Goal: Task Accomplishment & Management: Manage account settings

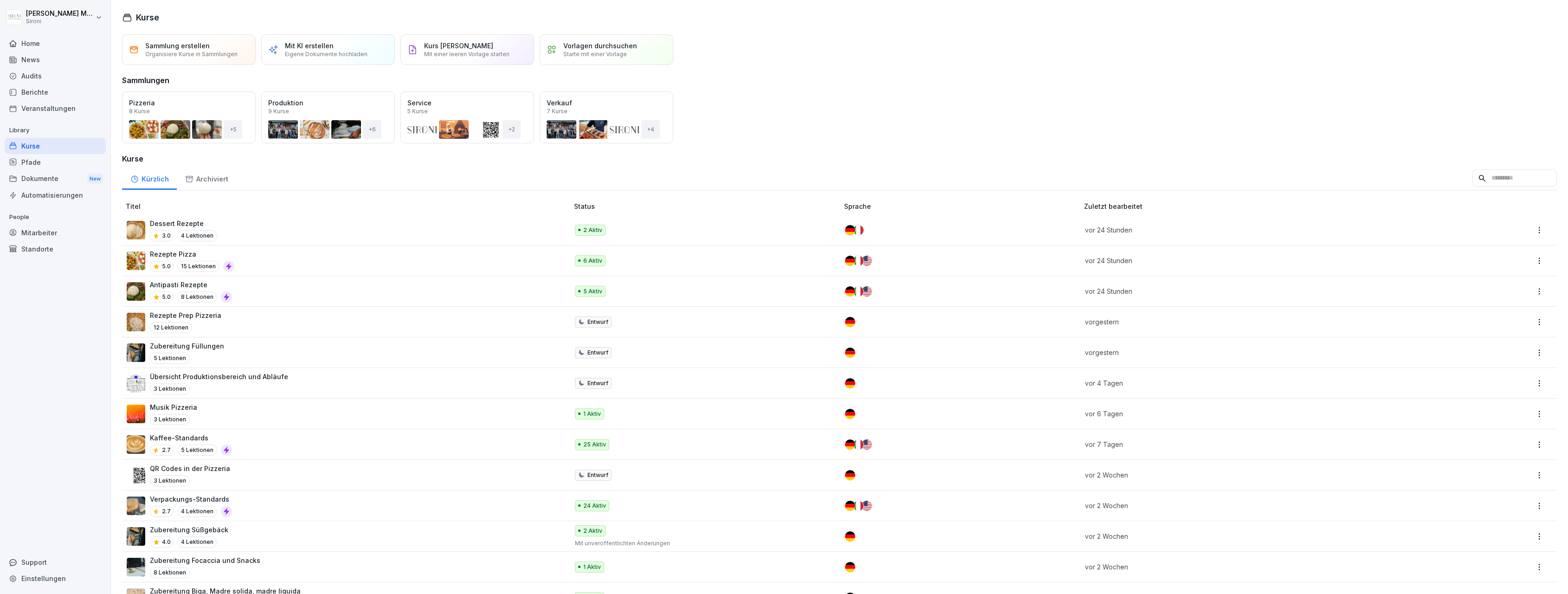
click at [133, 260] on img at bounding box center [136, 260] width 18 height 18
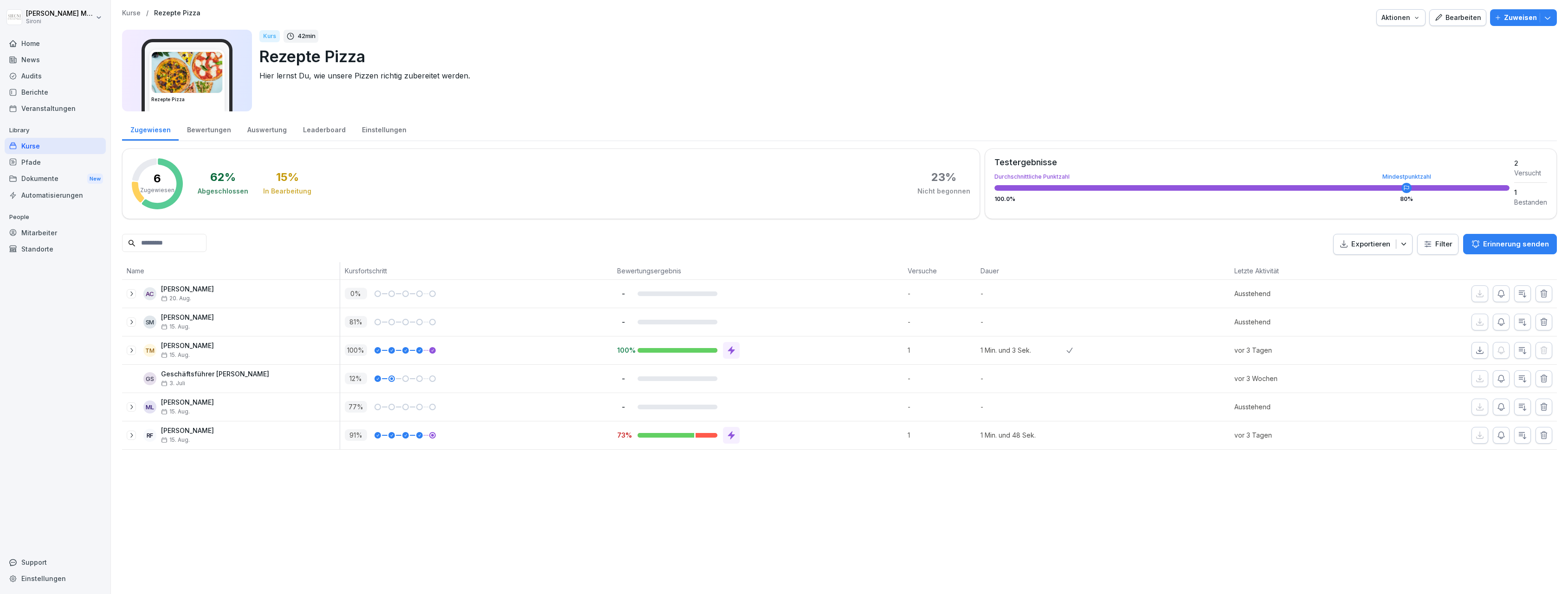
click at [215, 129] on div "Bewertungen" at bounding box center [209, 128] width 60 height 24
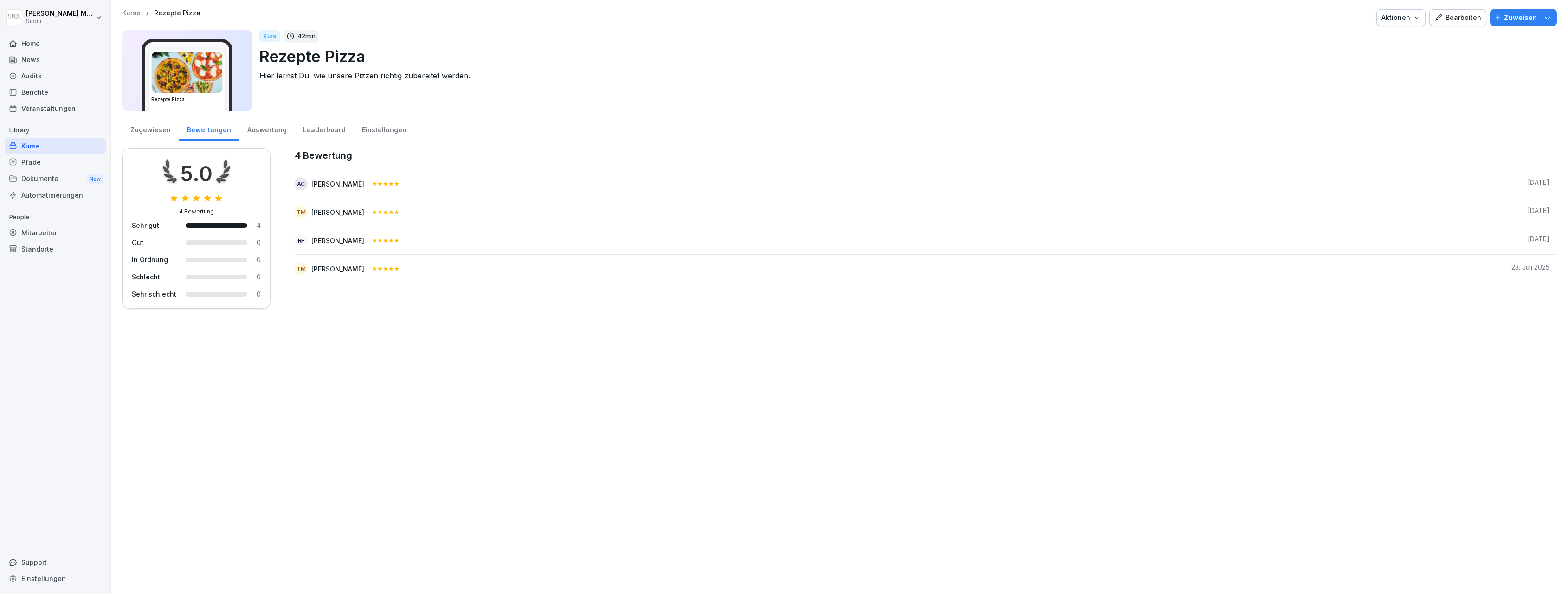
click at [132, 13] on p "Kurse" at bounding box center [131, 13] width 18 height 8
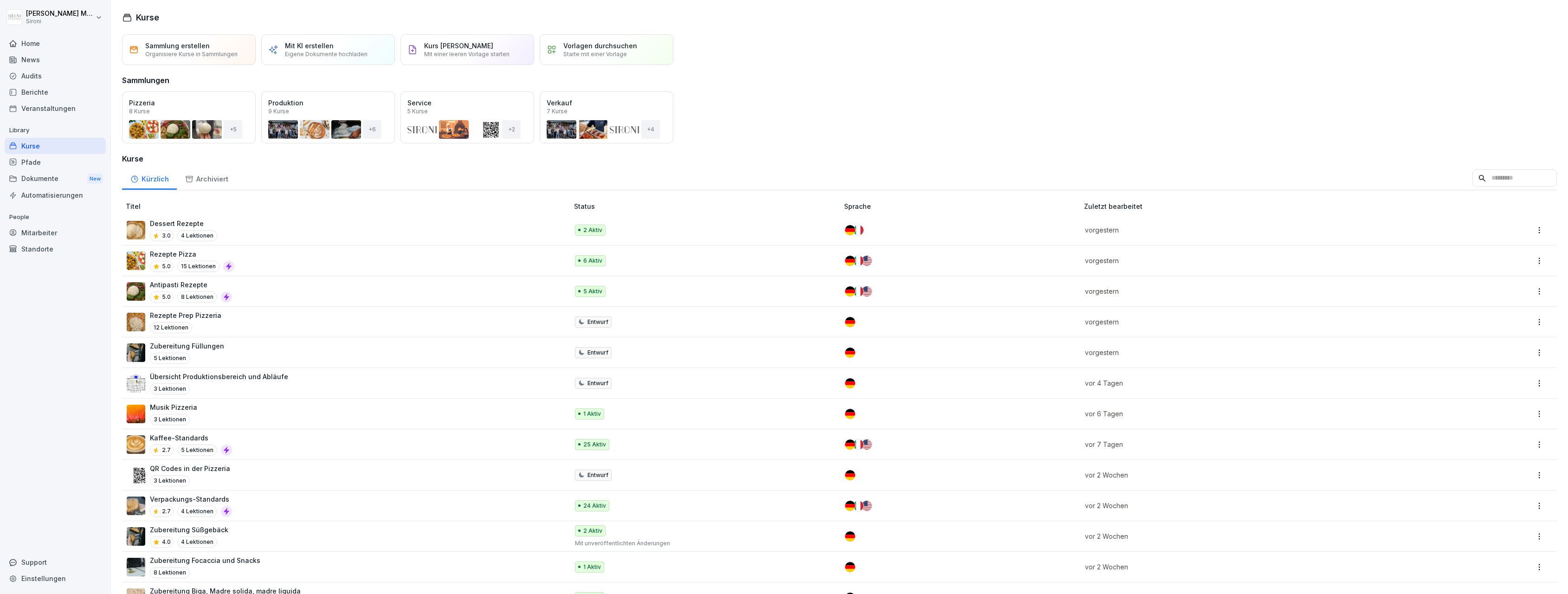
click at [171, 286] on p "Antipasti Rezepte" at bounding box center [191, 285] width 82 height 10
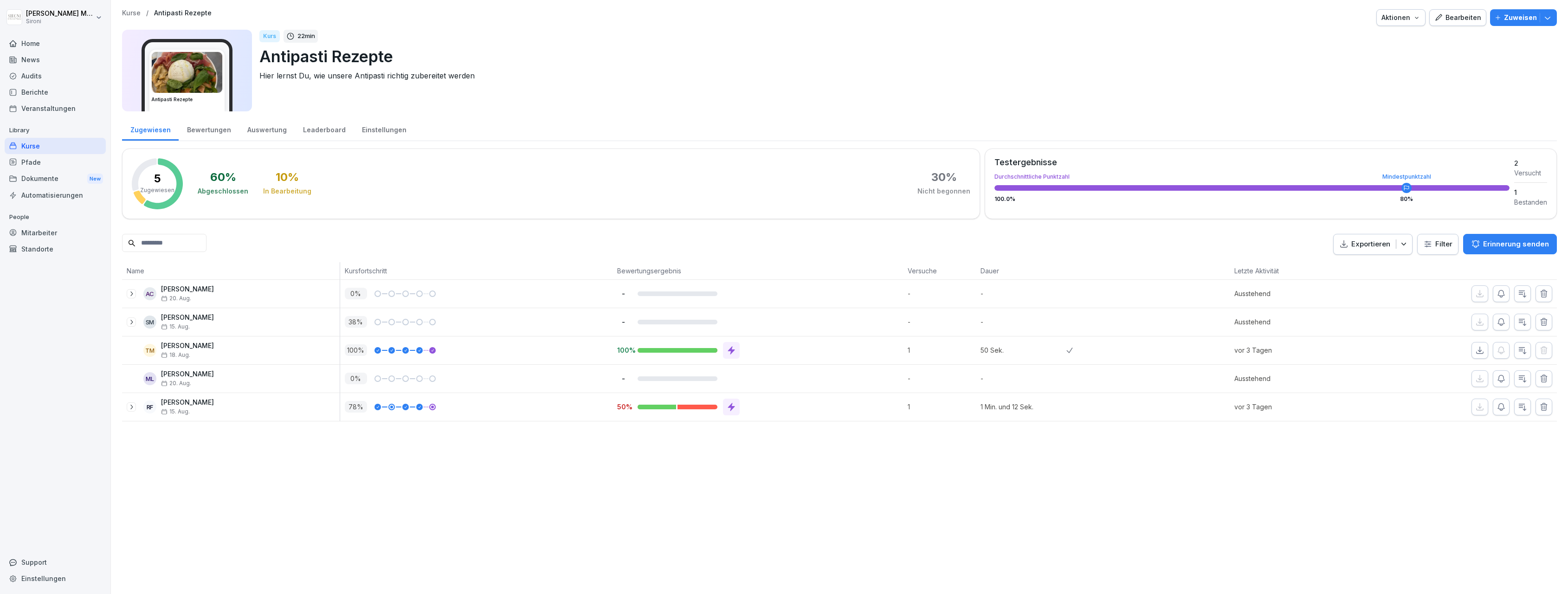
click at [537, 492] on div "Kurse / Antipasti Rezepte Aktionen Bearbeiten Zuweisen Antipasti Rezepte Kurs 2…" at bounding box center [839, 297] width 1457 height 594
click at [24, 144] on div "Kurse" at bounding box center [55, 145] width 101 height 16
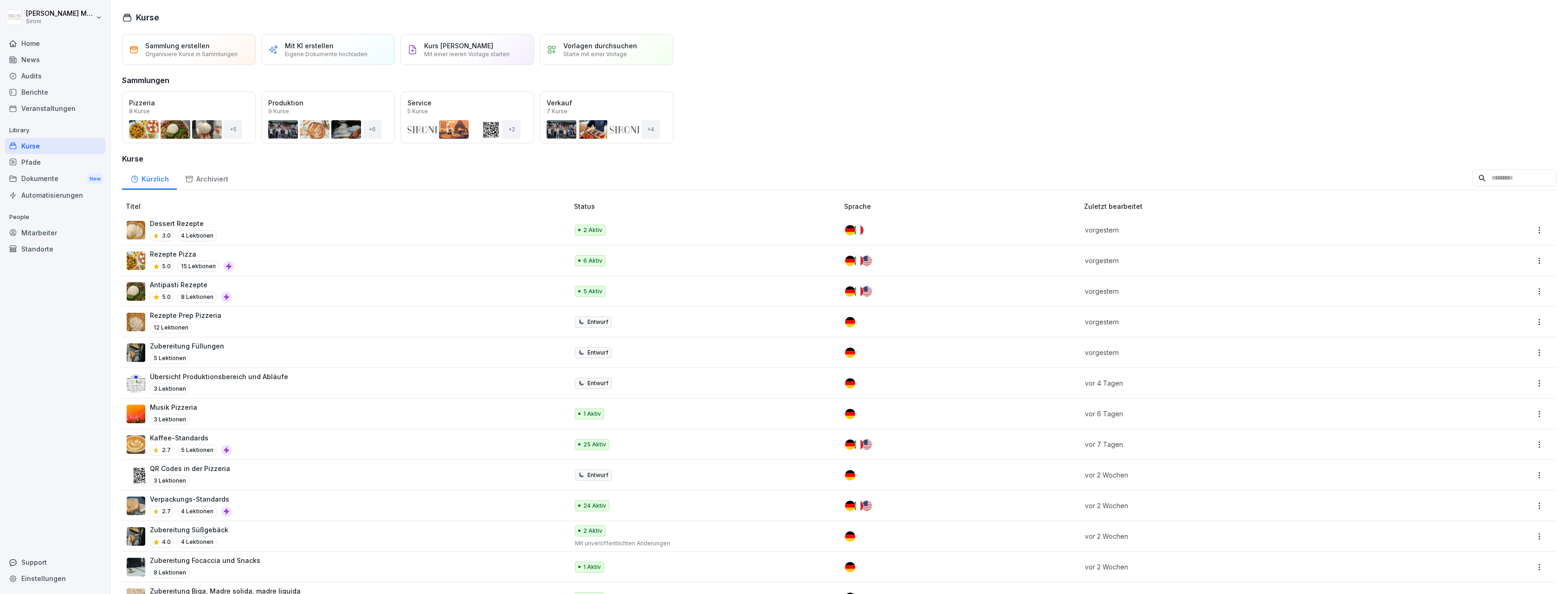
click at [560, 56] on div "Vorlagen durchsuchen Starte mit einer Vorlage" at bounding box center [607, 49] width 134 height 30
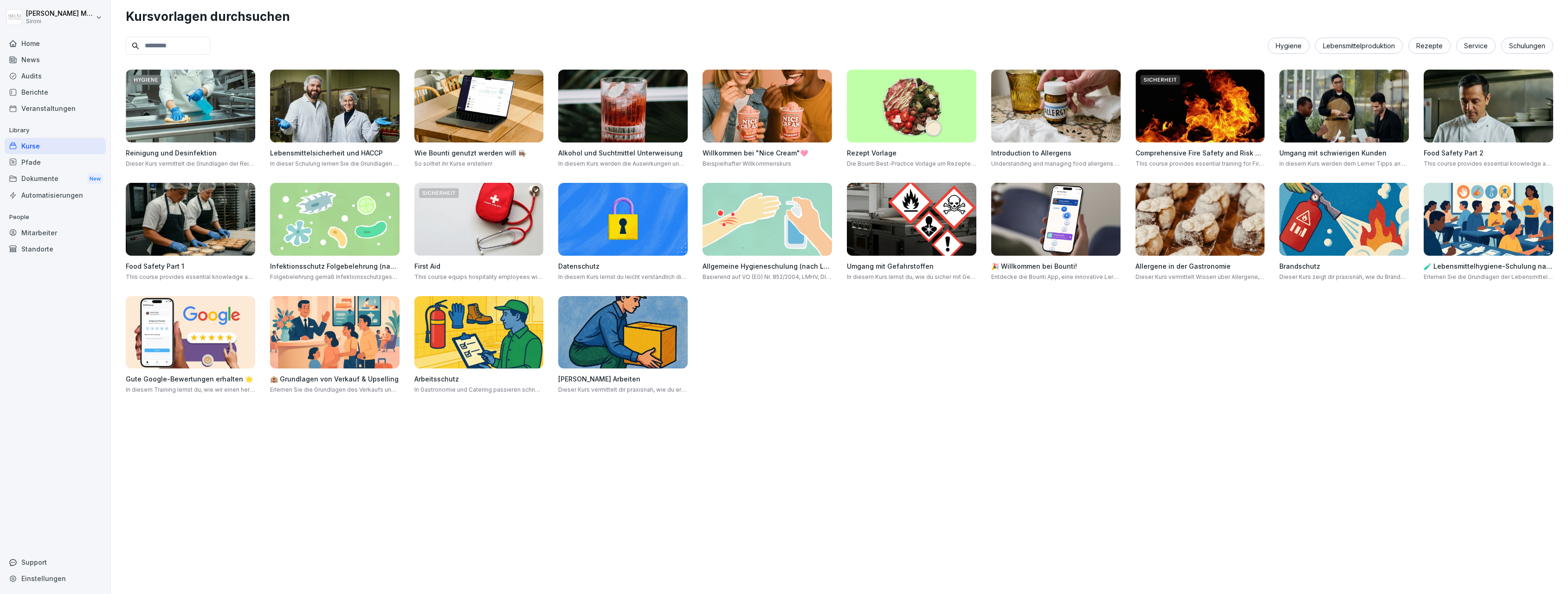
click at [486, 108] on img at bounding box center [479, 106] width 130 height 73
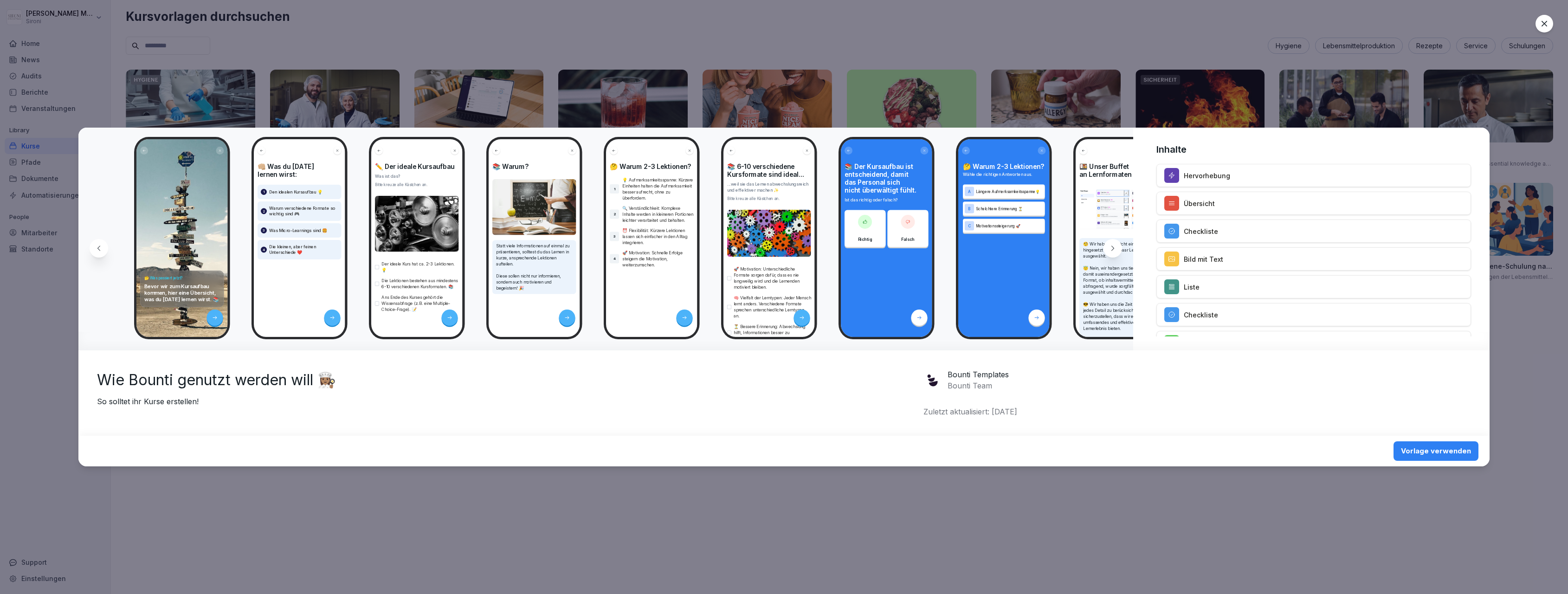
click at [1416, 456] on div "Vorlage verwenden" at bounding box center [1436, 451] width 70 height 10
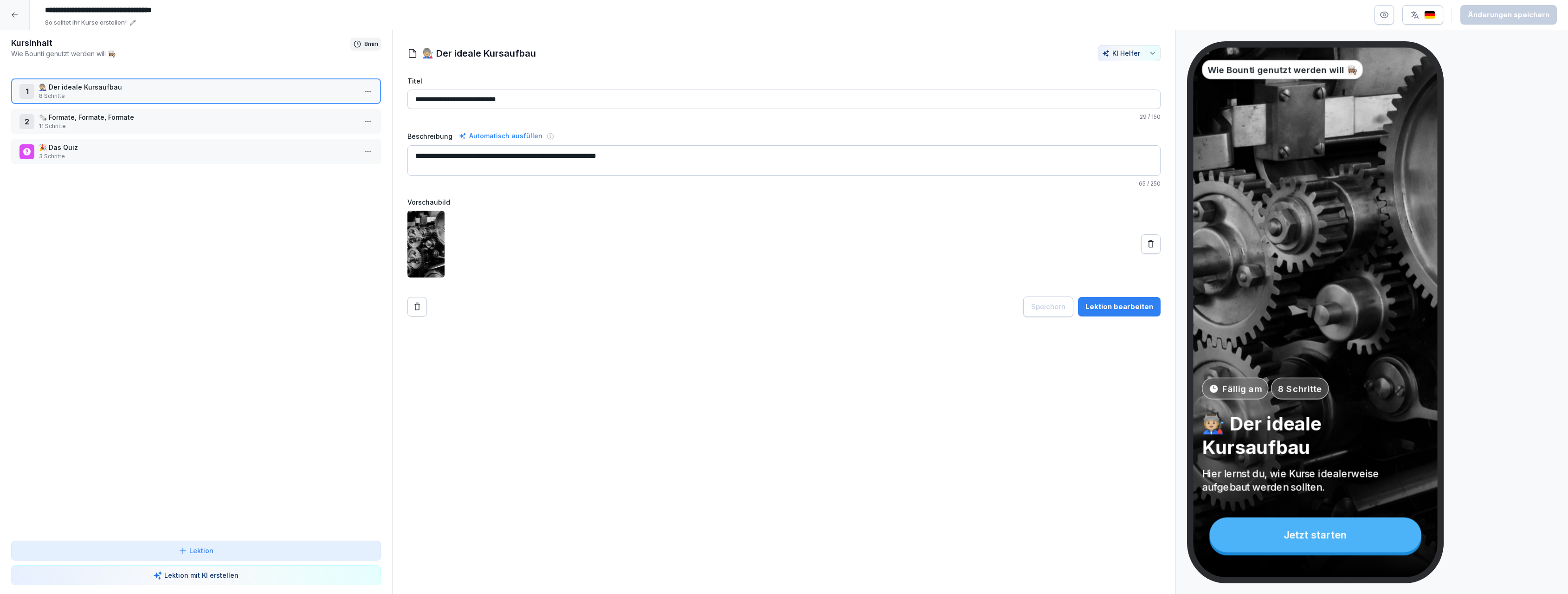
click at [13, 13] on icon at bounding box center [15, 15] width 7 height 7
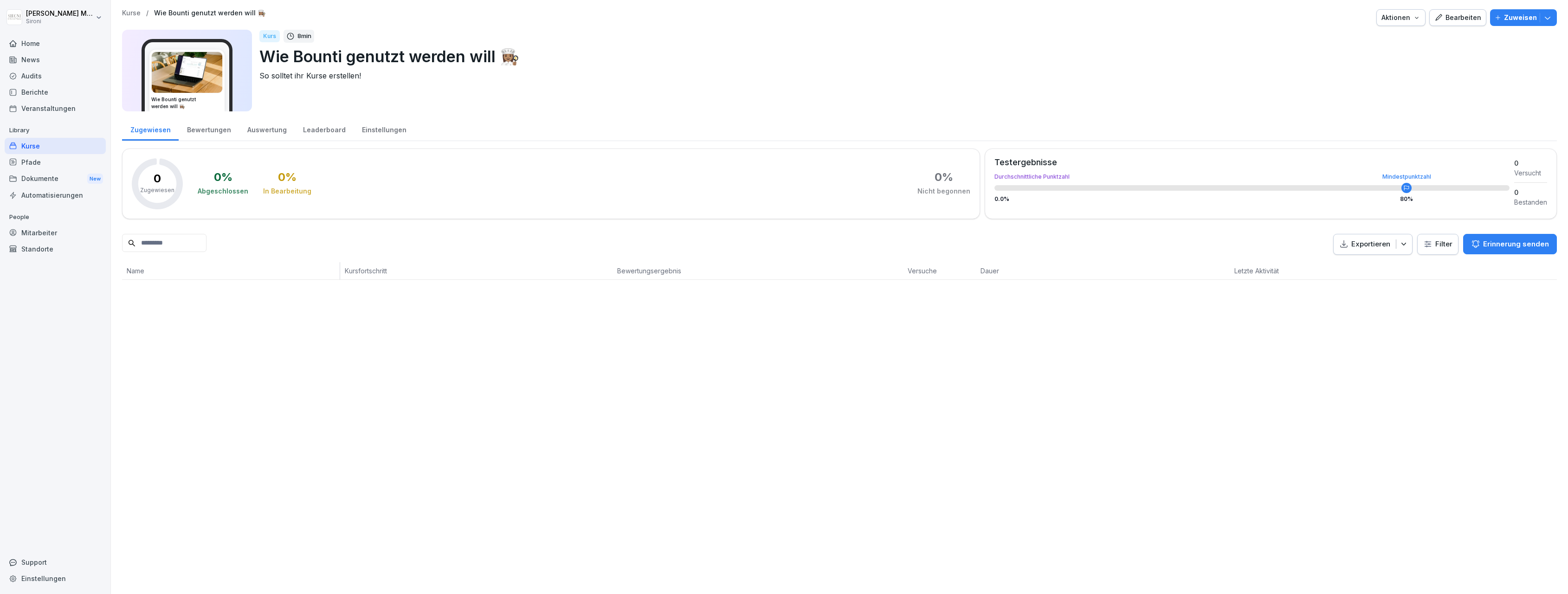
click at [1542, 14] on div "Zuweisen" at bounding box center [1524, 18] width 58 height 10
click at [142, 69] on div "Wie Bounti genutzt werden will 👩🏽‍🍳" at bounding box center [187, 75] width 91 height 72
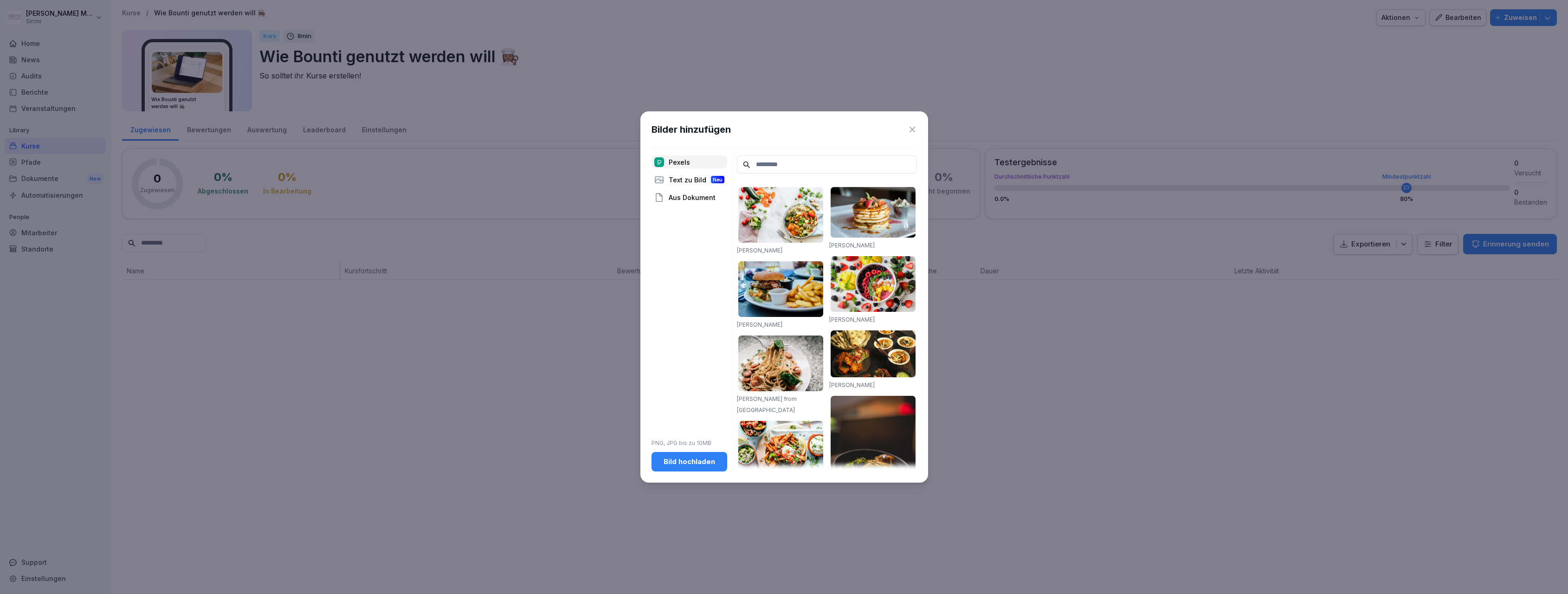
click at [911, 130] on icon at bounding box center [912, 129] width 9 height 9
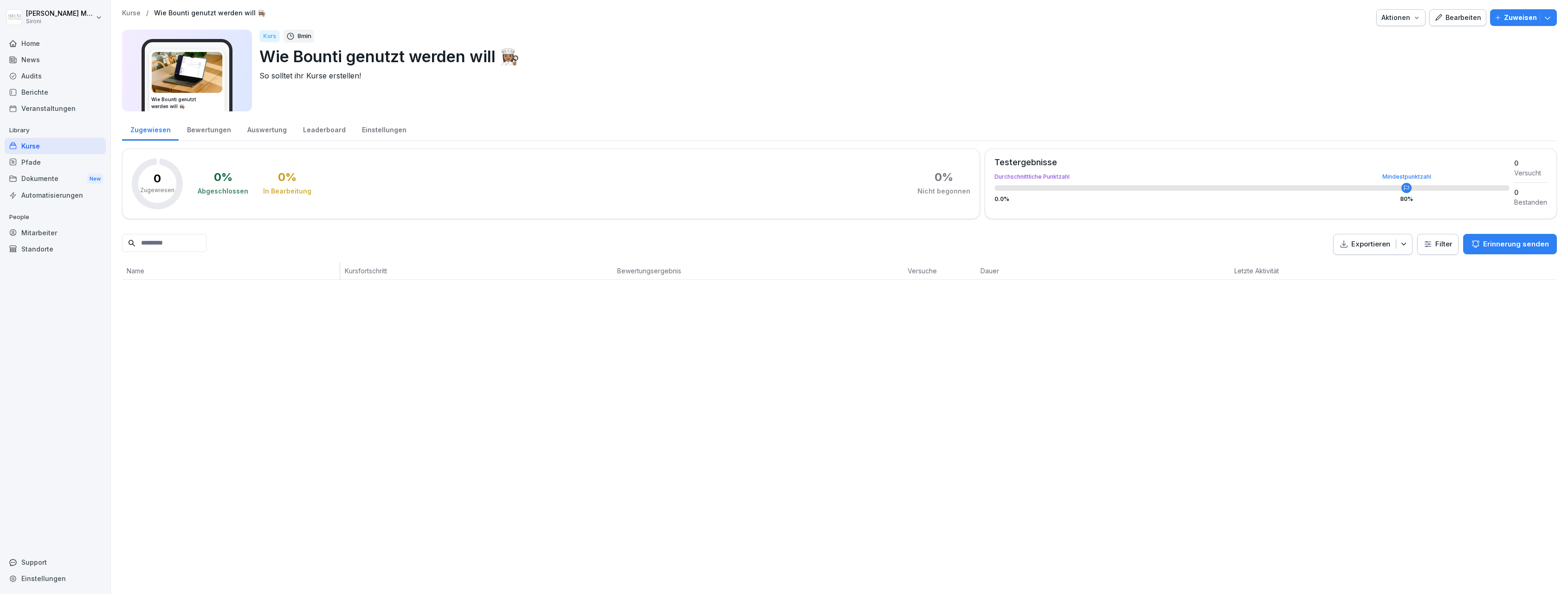
click at [135, 11] on p "Kurse" at bounding box center [131, 13] width 18 height 8
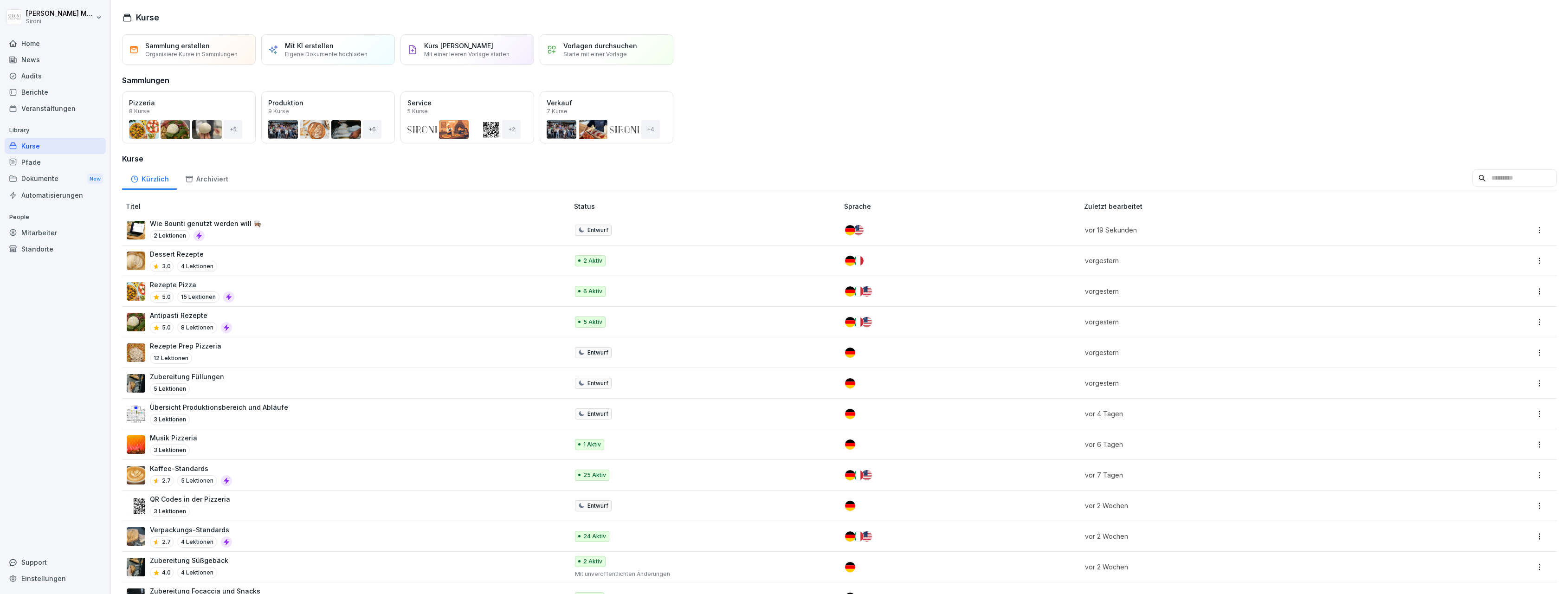
click at [212, 225] on p "Wie Bounti genutzt werden will 👩🏽‍🍳" at bounding box center [205, 223] width 111 height 10
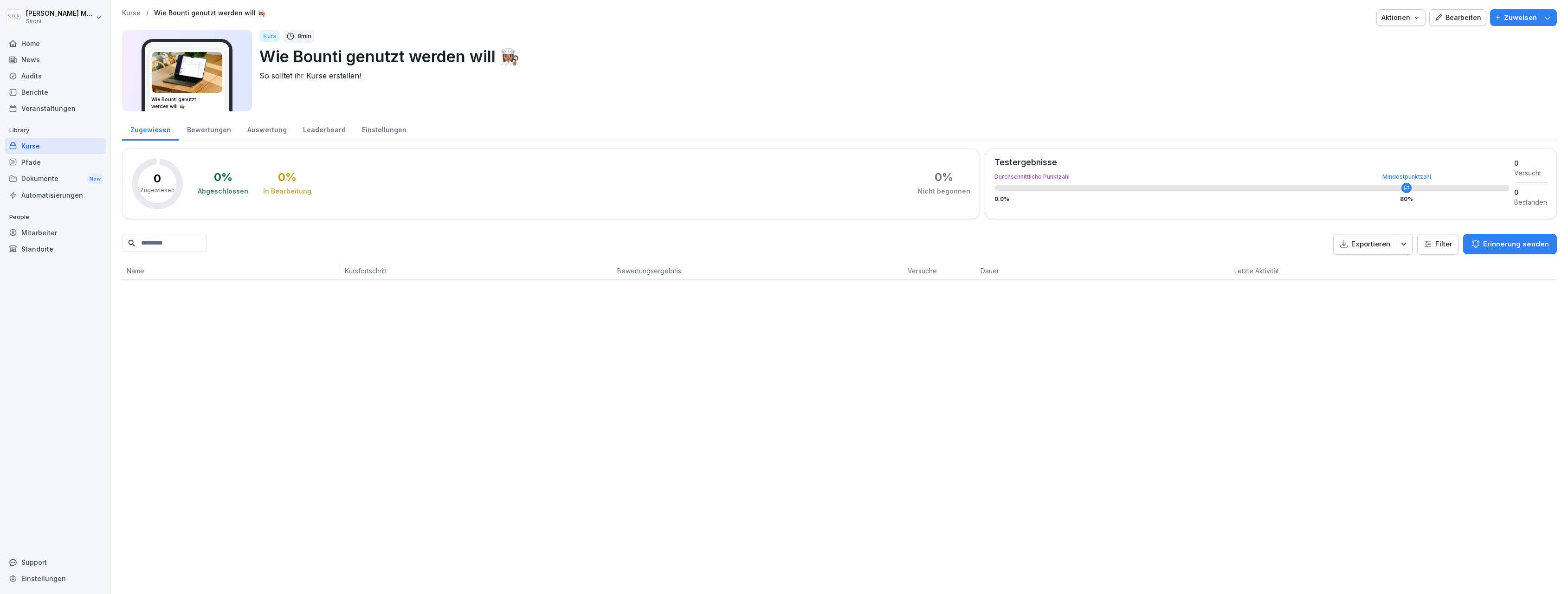
click at [313, 129] on div "Leaderboard" at bounding box center [324, 128] width 59 height 24
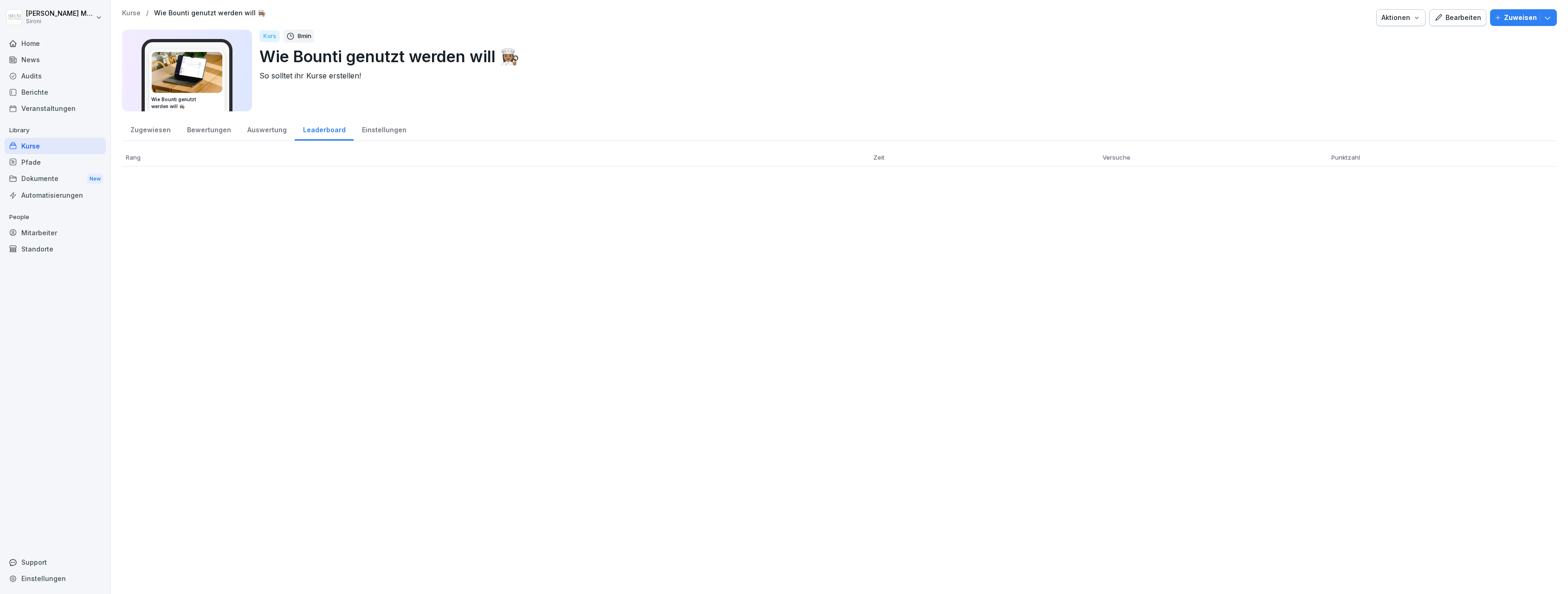
click at [376, 126] on div "Einstellungen" at bounding box center [384, 128] width 61 height 24
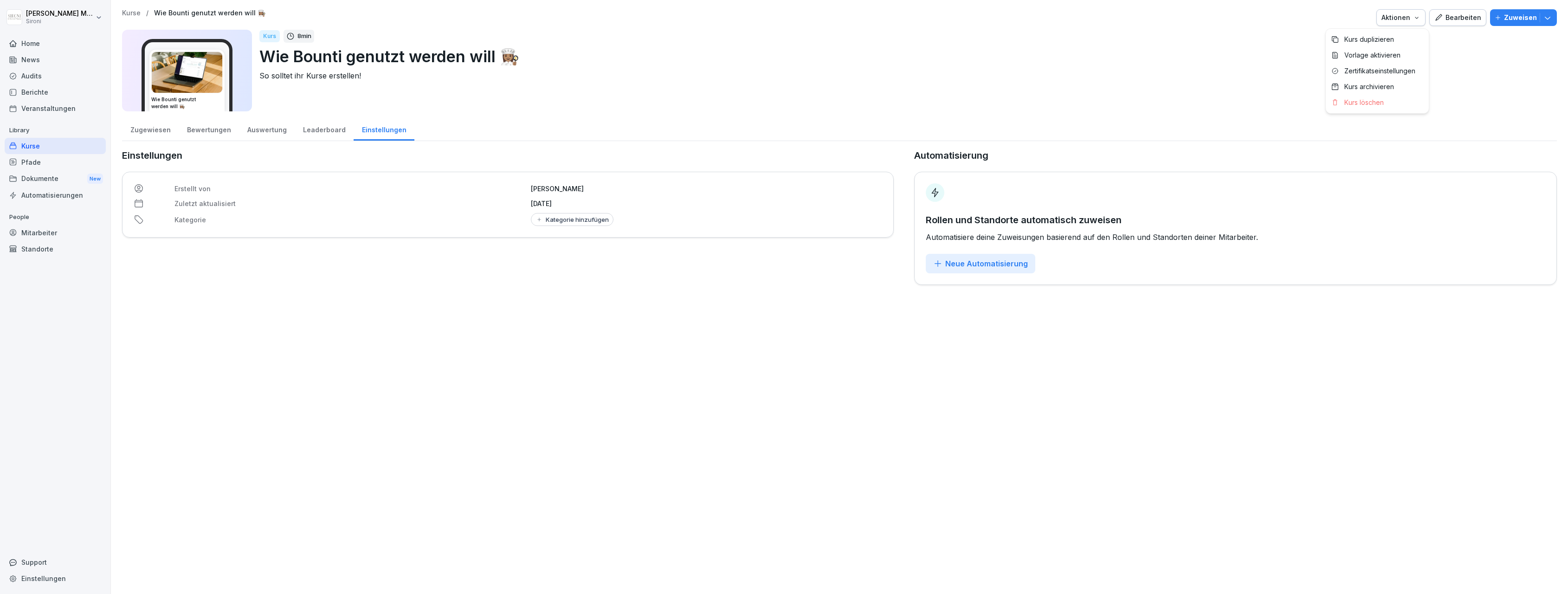
click at [1416, 16] on div "Aktionen" at bounding box center [1401, 18] width 39 height 10
click at [1474, 13] on div "Bearbeiten" at bounding box center [1457, 18] width 47 height 10
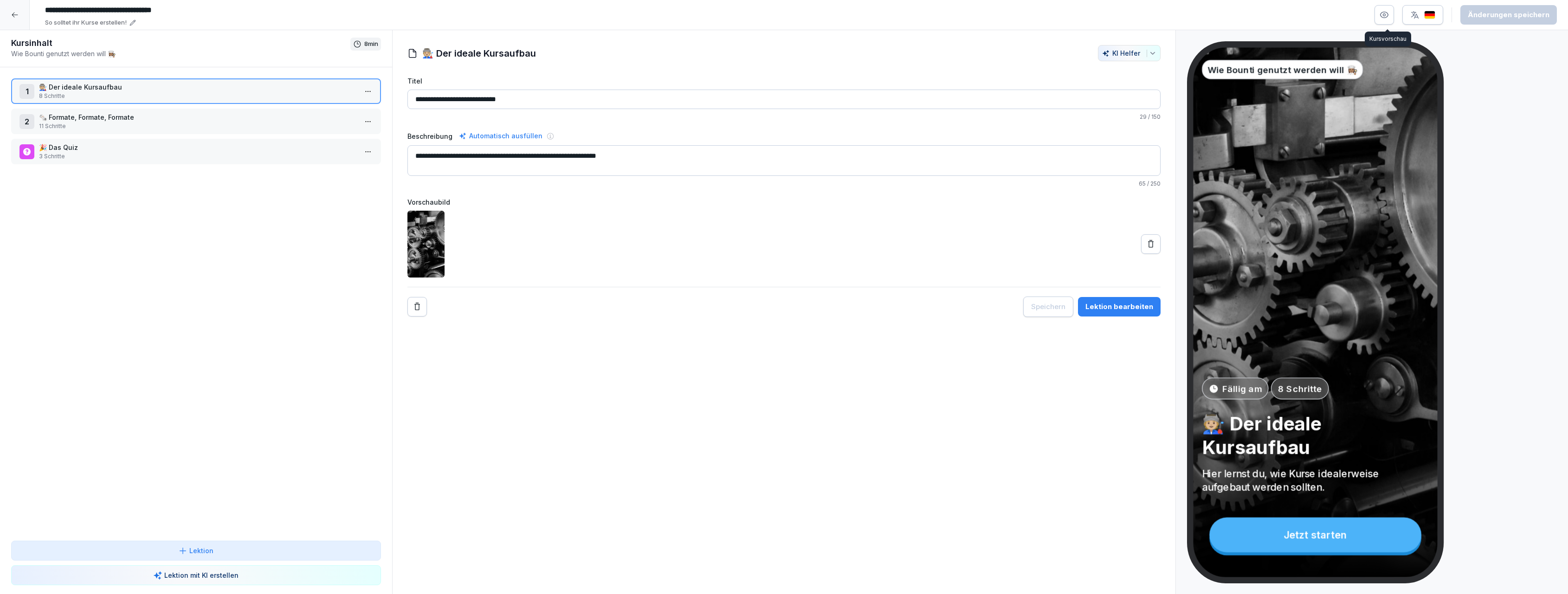
click at [1388, 19] on button "button" at bounding box center [1384, 15] width 19 height 19
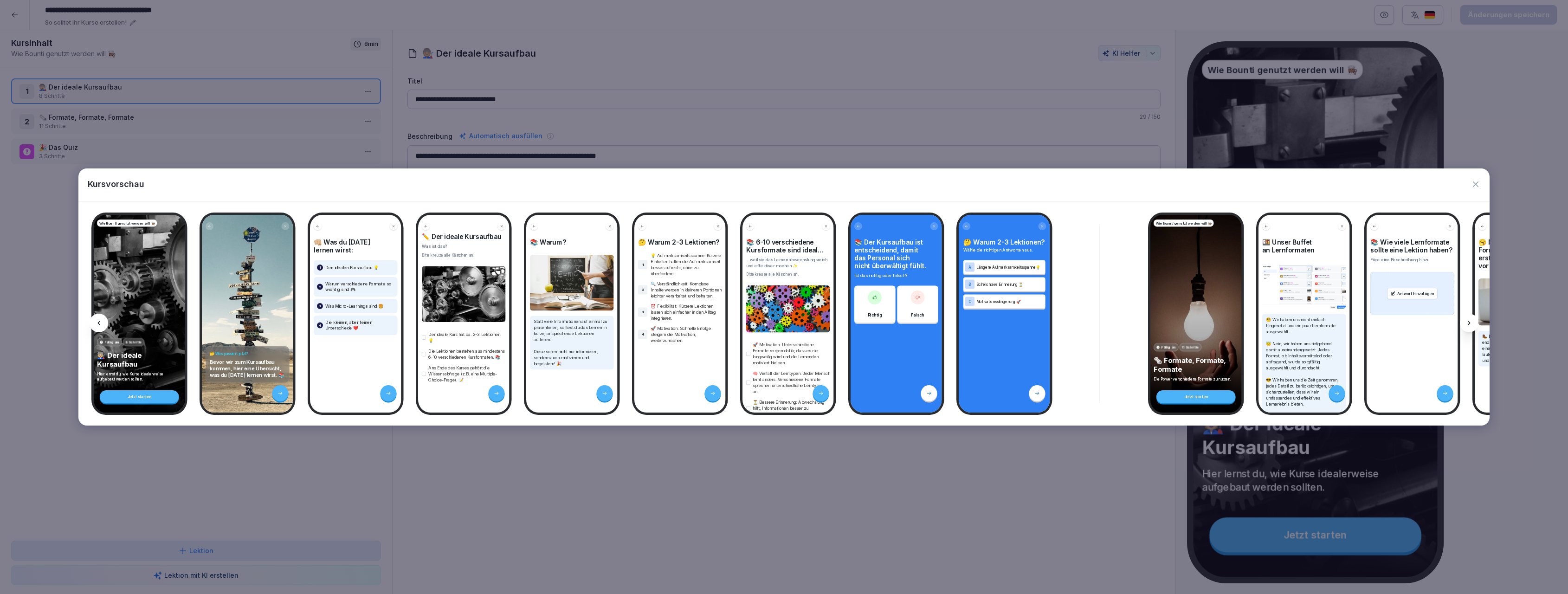
scroll to position [23, 0]
click at [1479, 185] on icon "button" at bounding box center [1475, 184] width 9 height 9
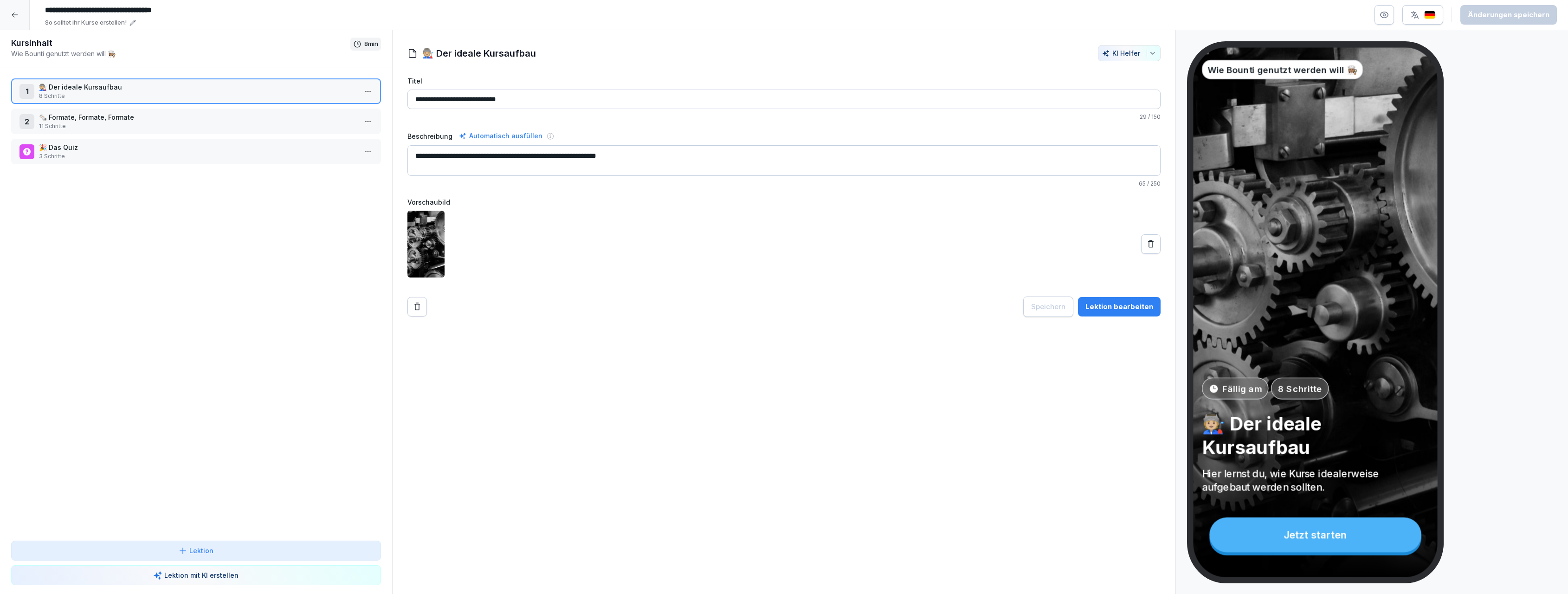
click at [1478, 185] on div "Wie Bounti genutzt werden will 👩🏽‍🍳 Fällig am 8 Schritte 🧑🏼‍🏭 Der ideale Kursau…" at bounding box center [1434, 404] width 495 height 725
click at [1507, 97] on div "Wie Bounti genutzt werden will 👩🏽‍🍳 Fällig am 8 Schritte 🧑🏼‍🏭 Der ideale Kursau…" at bounding box center [1434, 404] width 495 height 725
click at [14, 13] on icon at bounding box center [15, 15] width 6 height 5
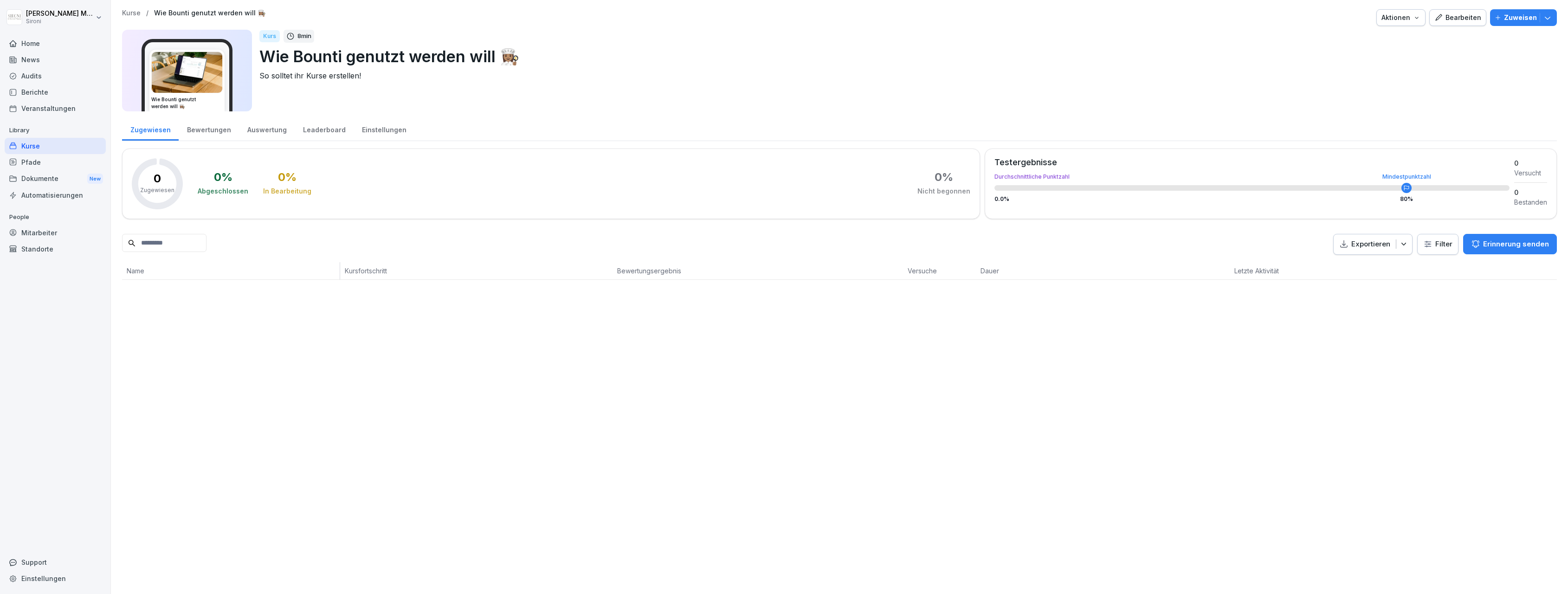
click at [1551, 21] on icon "button" at bounding box center [1547, 17] width 9 height 9
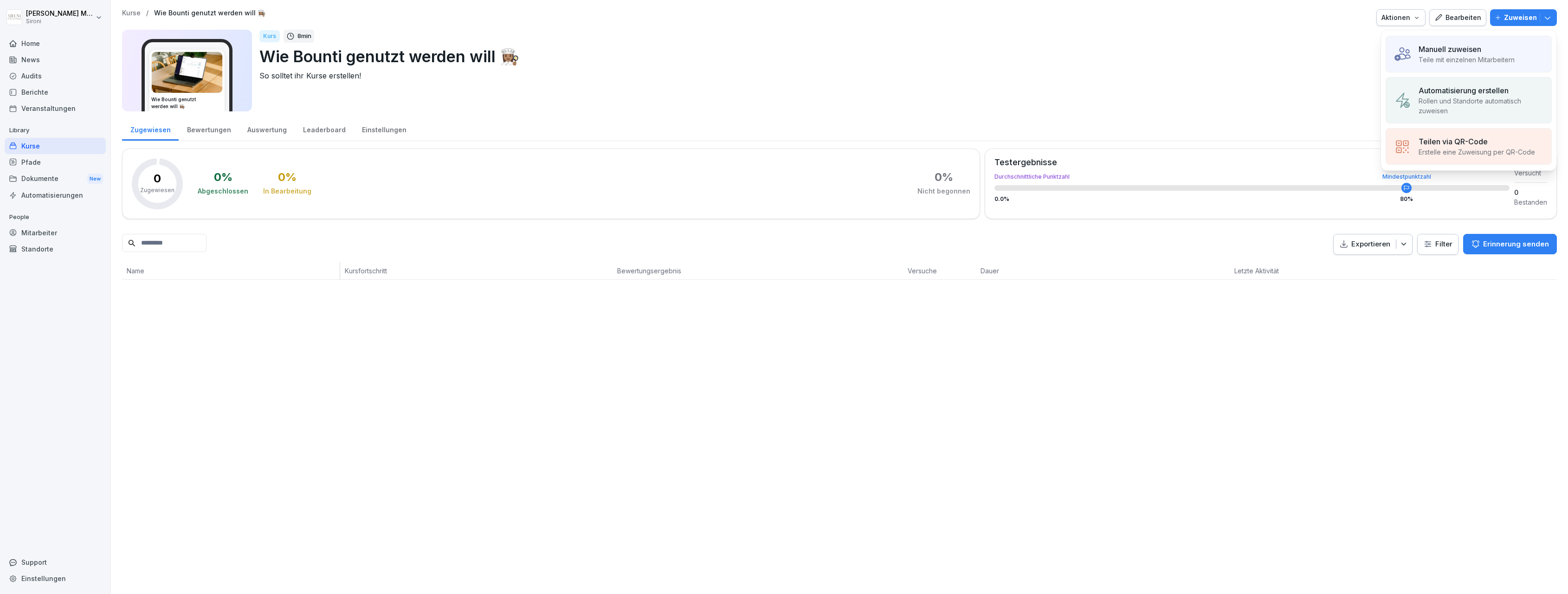
click at [1485, 47] on div "Manuell zuweisen" at bounding box center [1467, 49] width 96 height 11
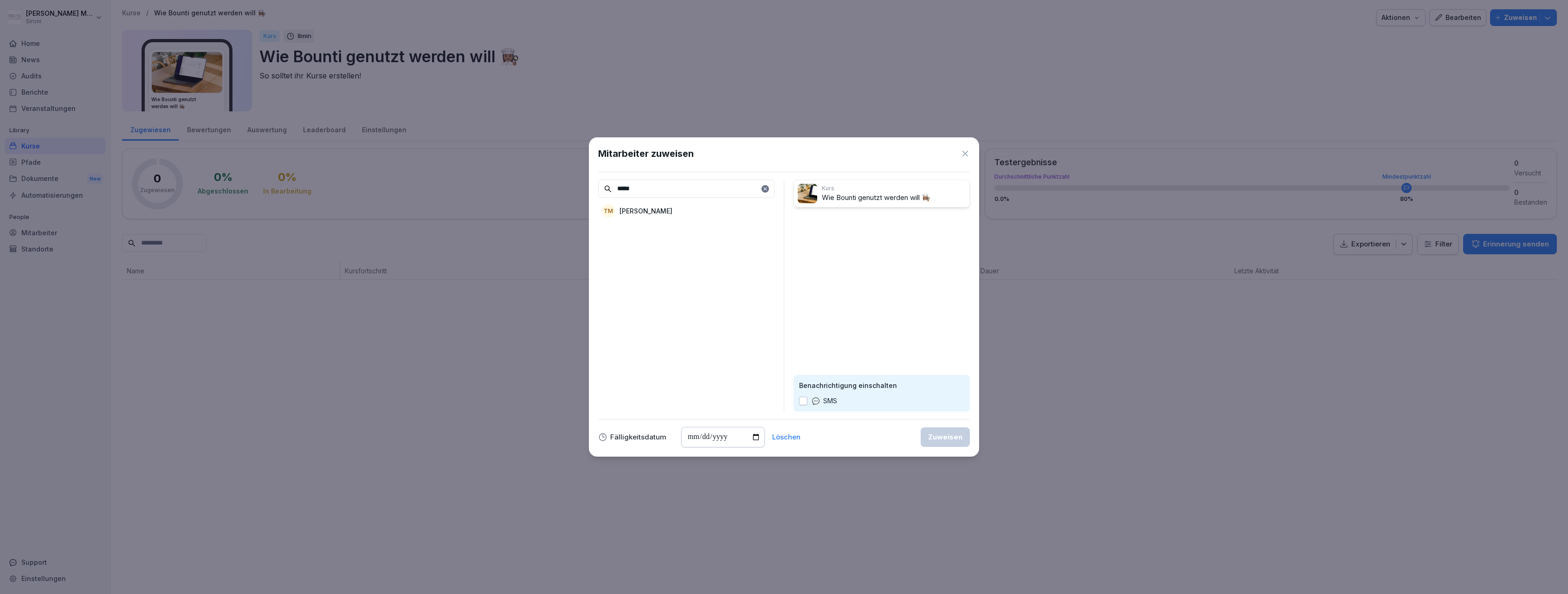
type input "*****"
click at [620, 216] on div "TM Theresa Malec" at bounding box center [687, 210] width 177 height 16
click at [944, 435] on div "Zuweisen" at bounding box center [945, 437] width 34 height 10
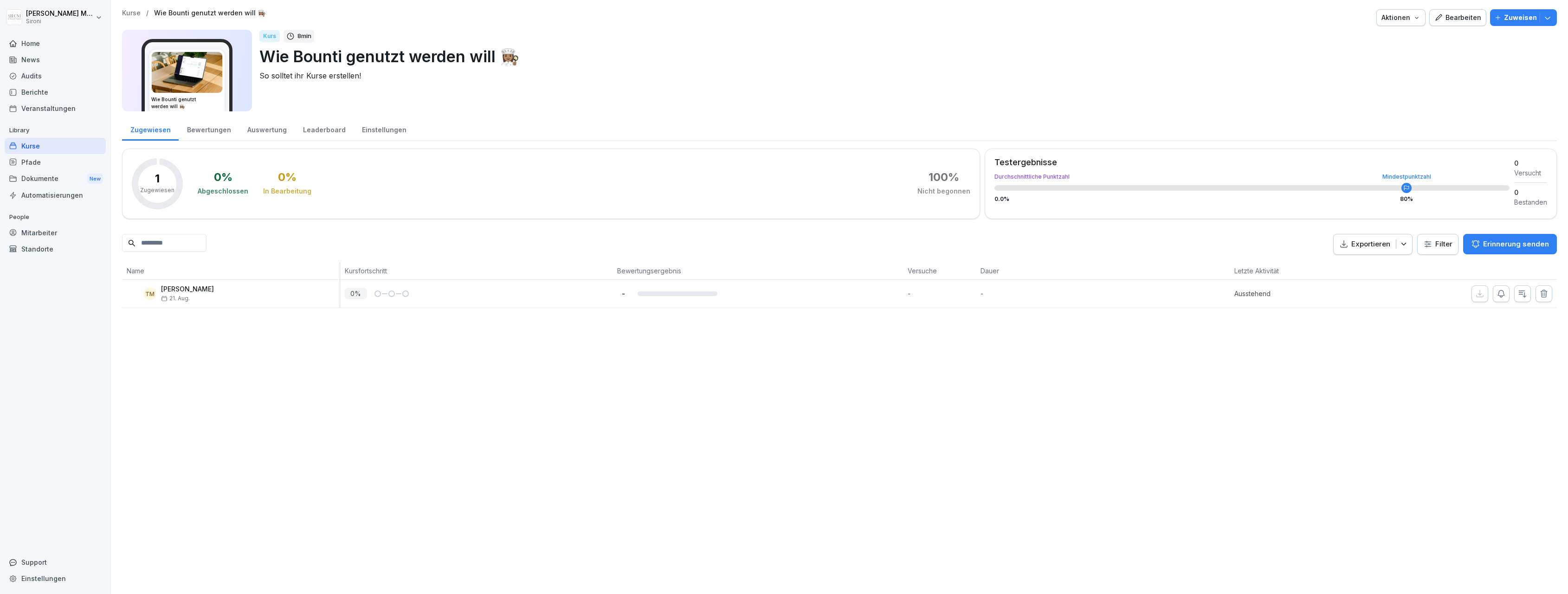
click at [1468, 18] on div "Bearbeiten" at bounding box center [1457, 18] width 47 height 10
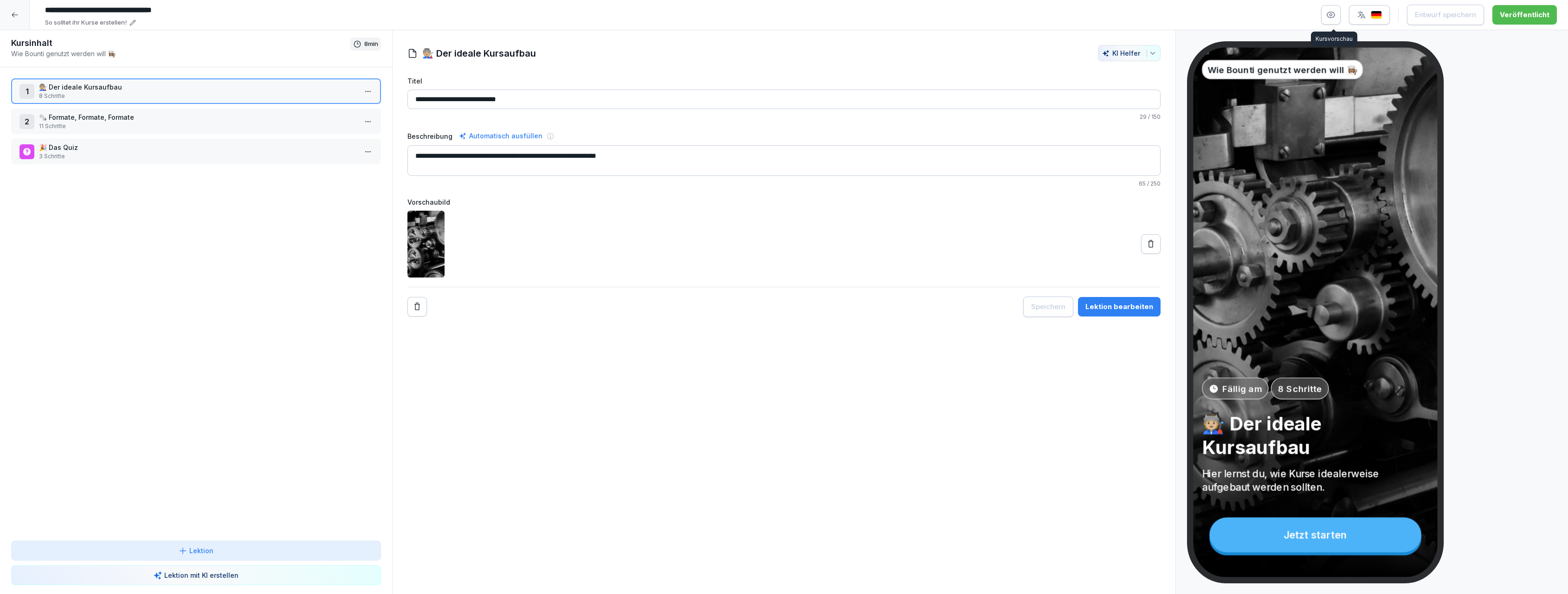
click at [1332, 15] on icon "button" at bounding box center [1331, 15] width 2 height 2
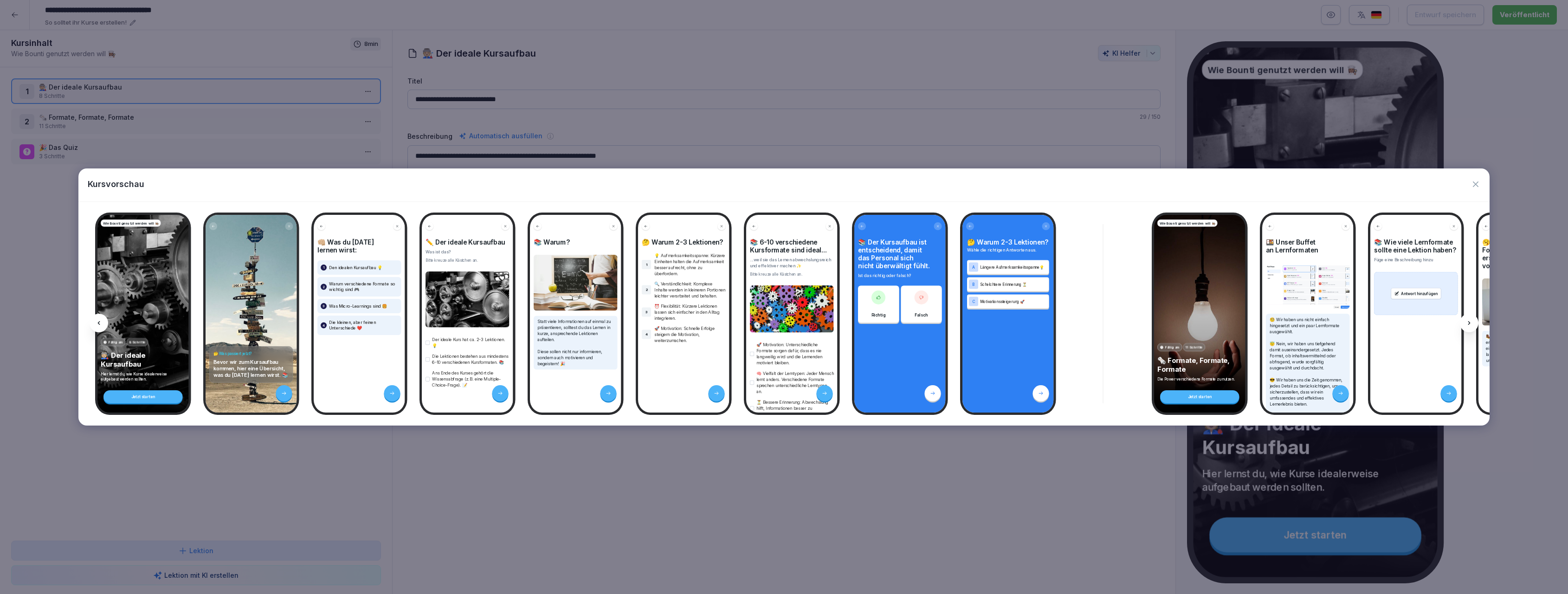
click at [1479, 184] on icon "button" at bounding box center [1475, 184] width 9 height 9
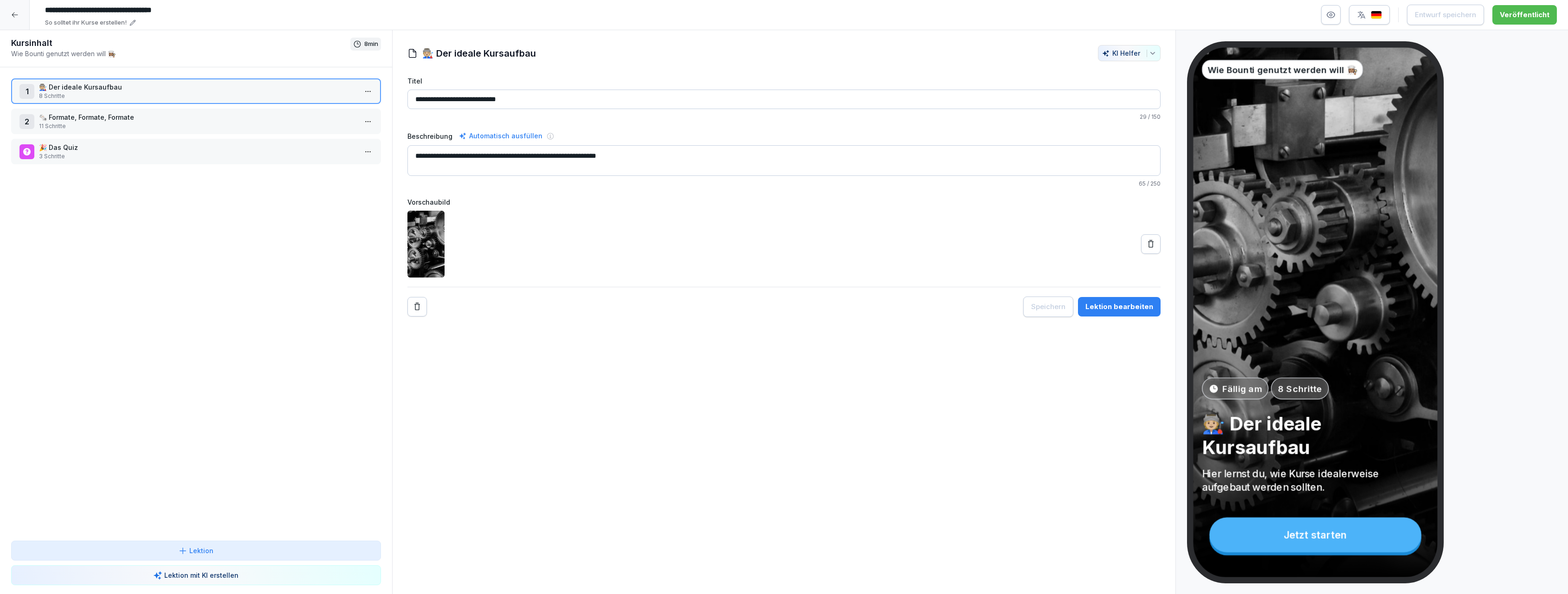
click at [13, 13] on icon at bounding box center [15, 15] width 7 height 7
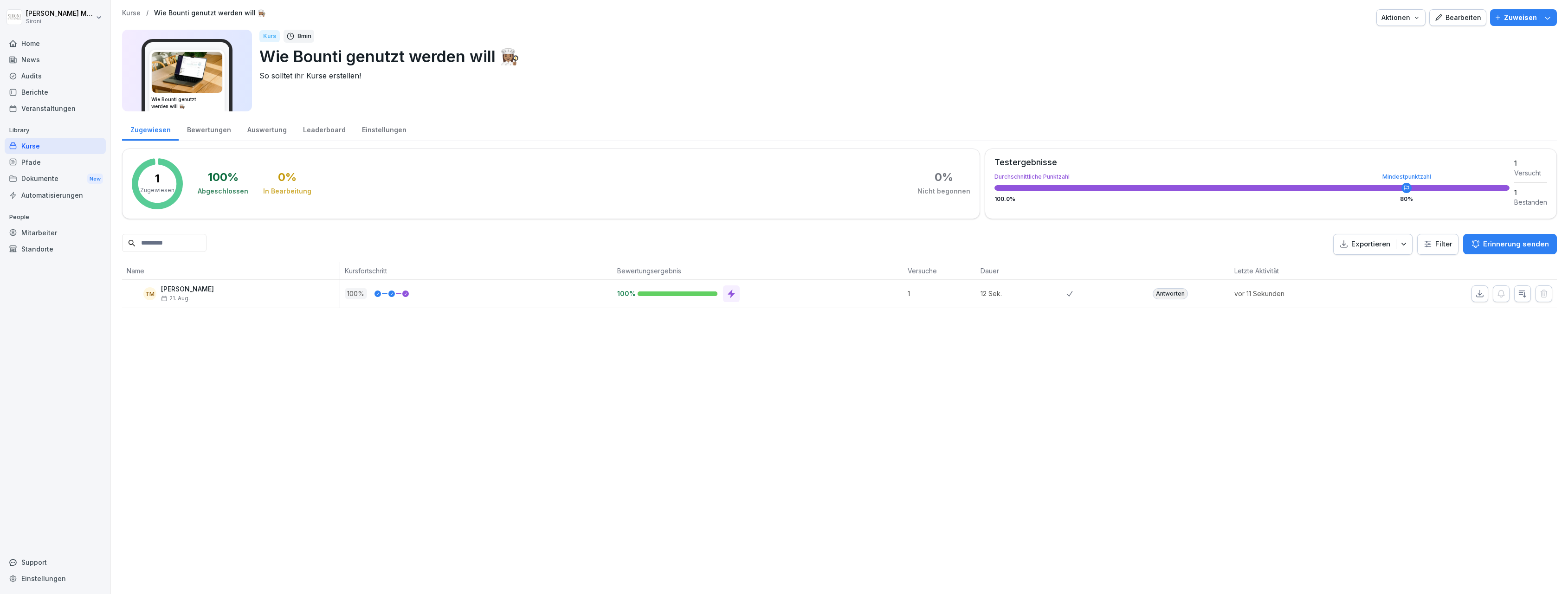
click at [34, 143] on div "Kurse" at bounding box center [55, 145] width 101 height 16
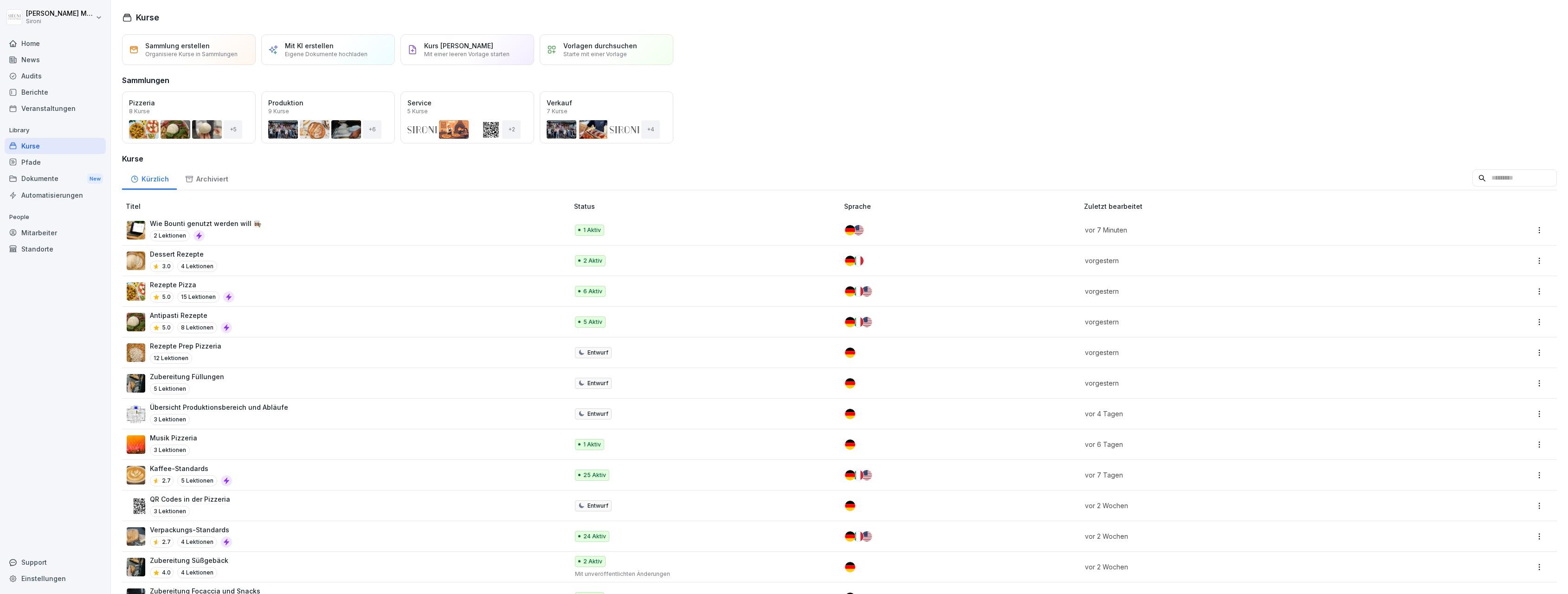
click at [587, 52] on p "Starte mit einer Vorlage" at bounding box center [595, 54] width 63 height 7
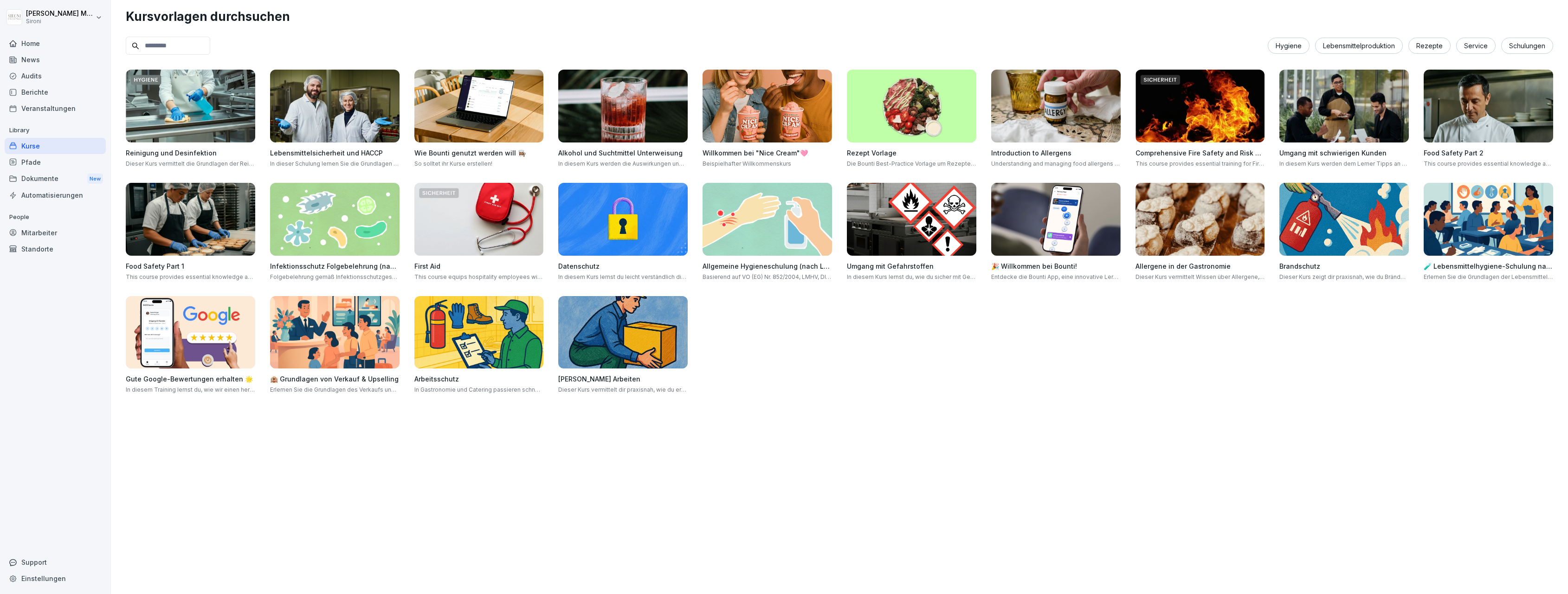
click at [767, 226] on img at bounding box center [767, 219] width 130 height 73
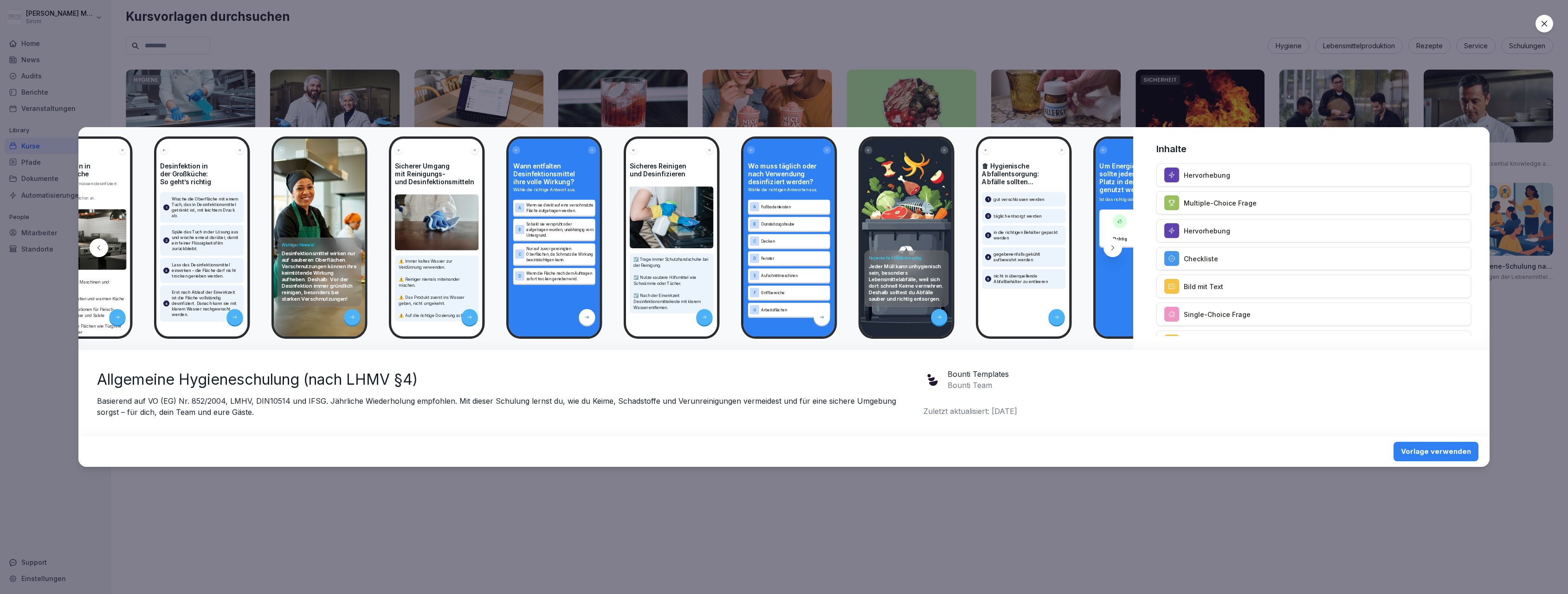
scroll to position [0, 3860]
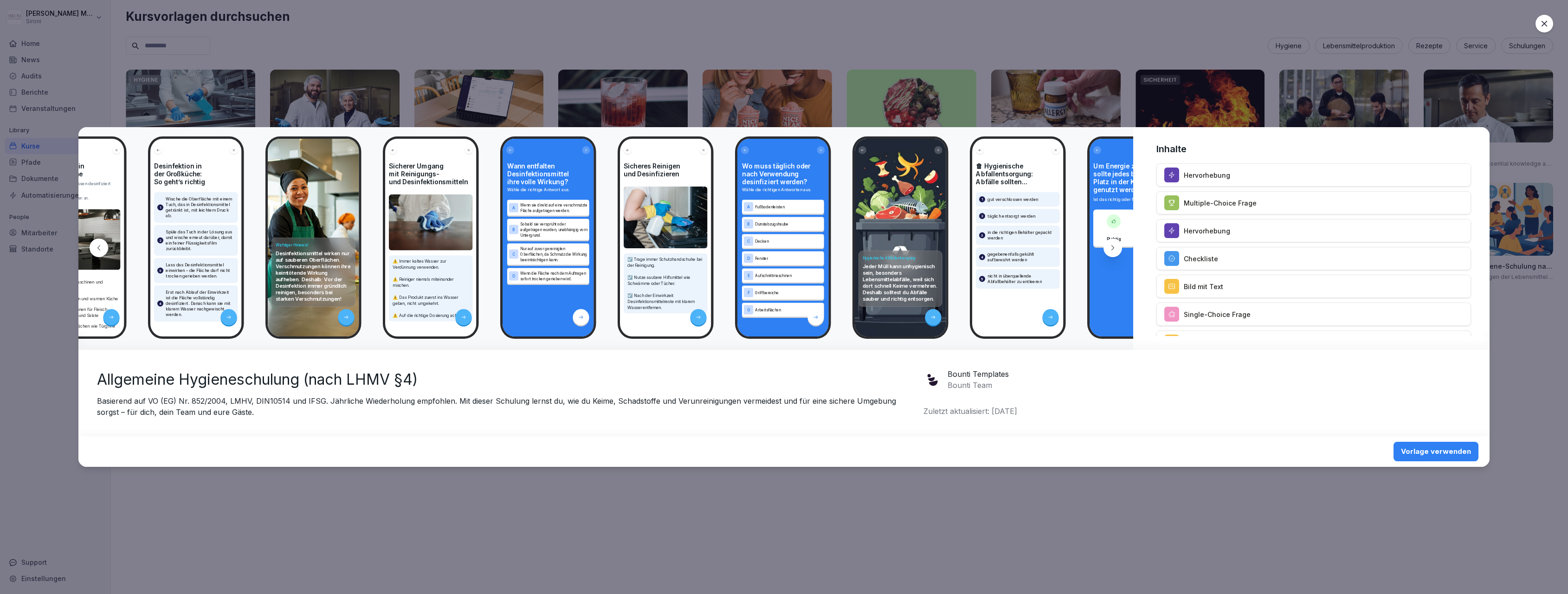
click at [1548, 21] on icon at bounding box center [1544, 23] width 9 height 9
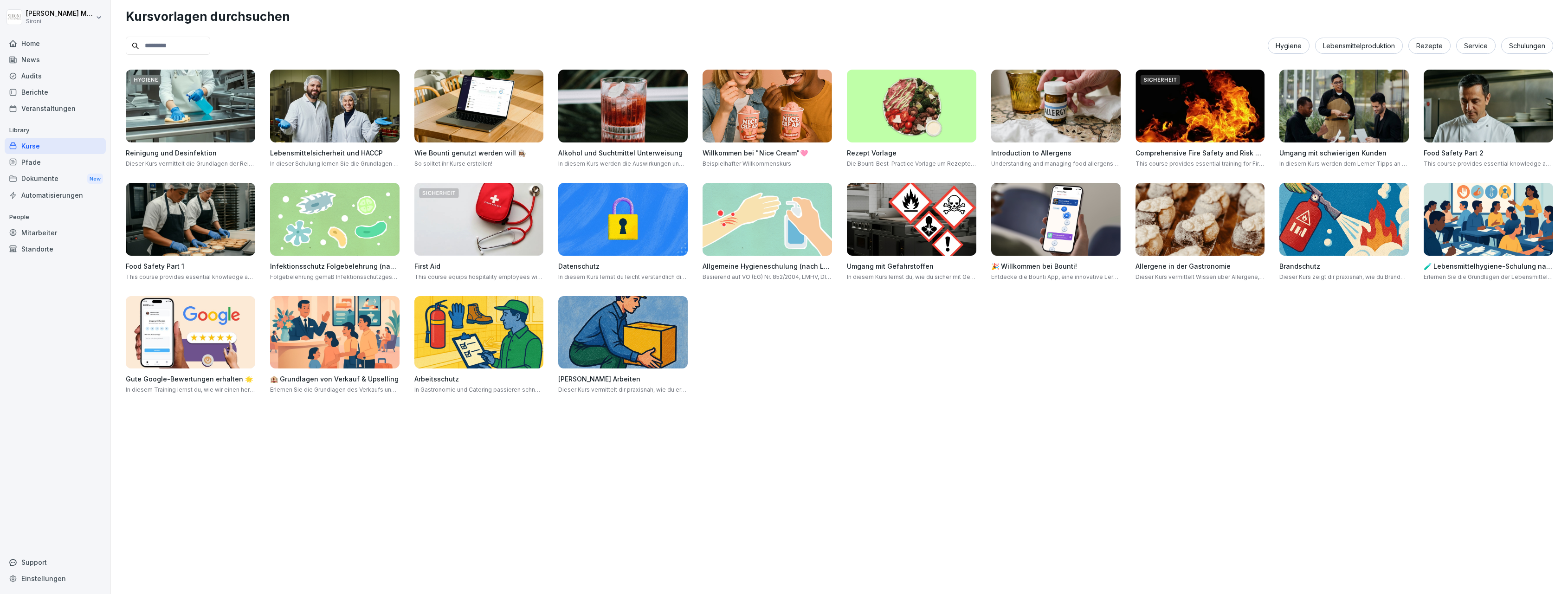
click at [1472, 236] on img at bounding box center [1488, 219] width 130 height 73
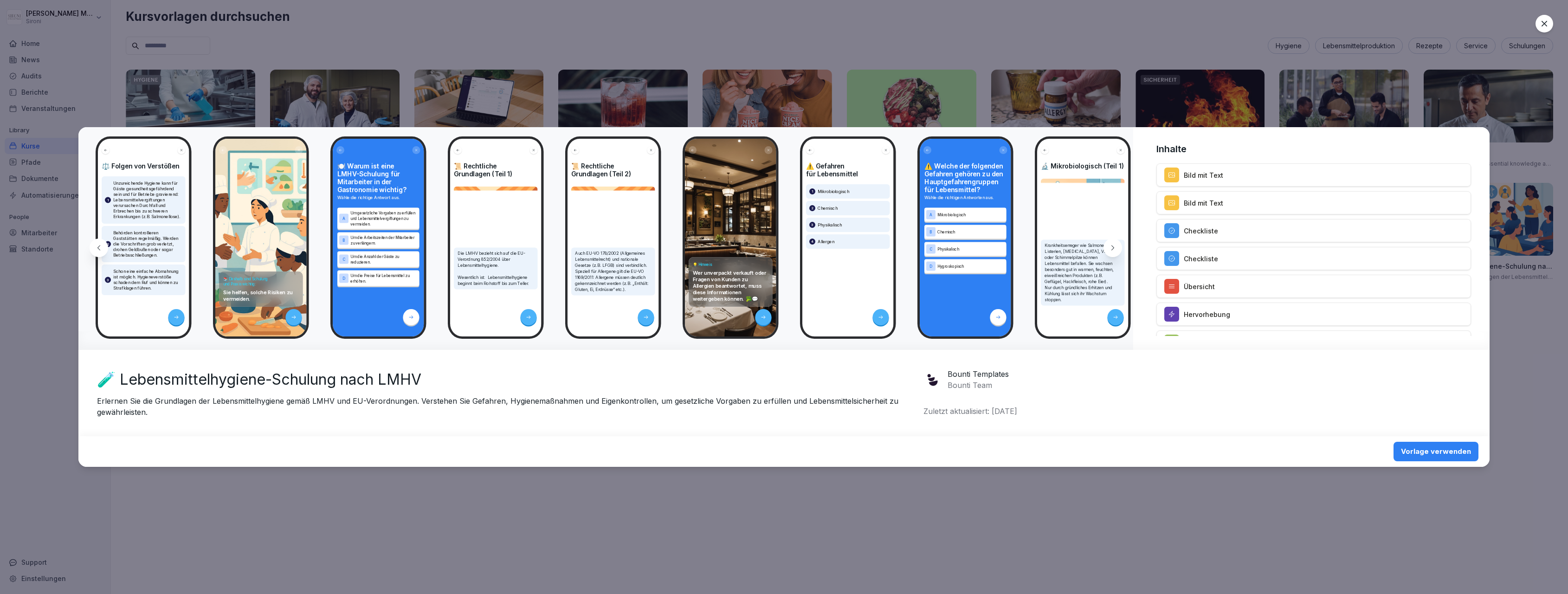
scroll to position [0, 1454]
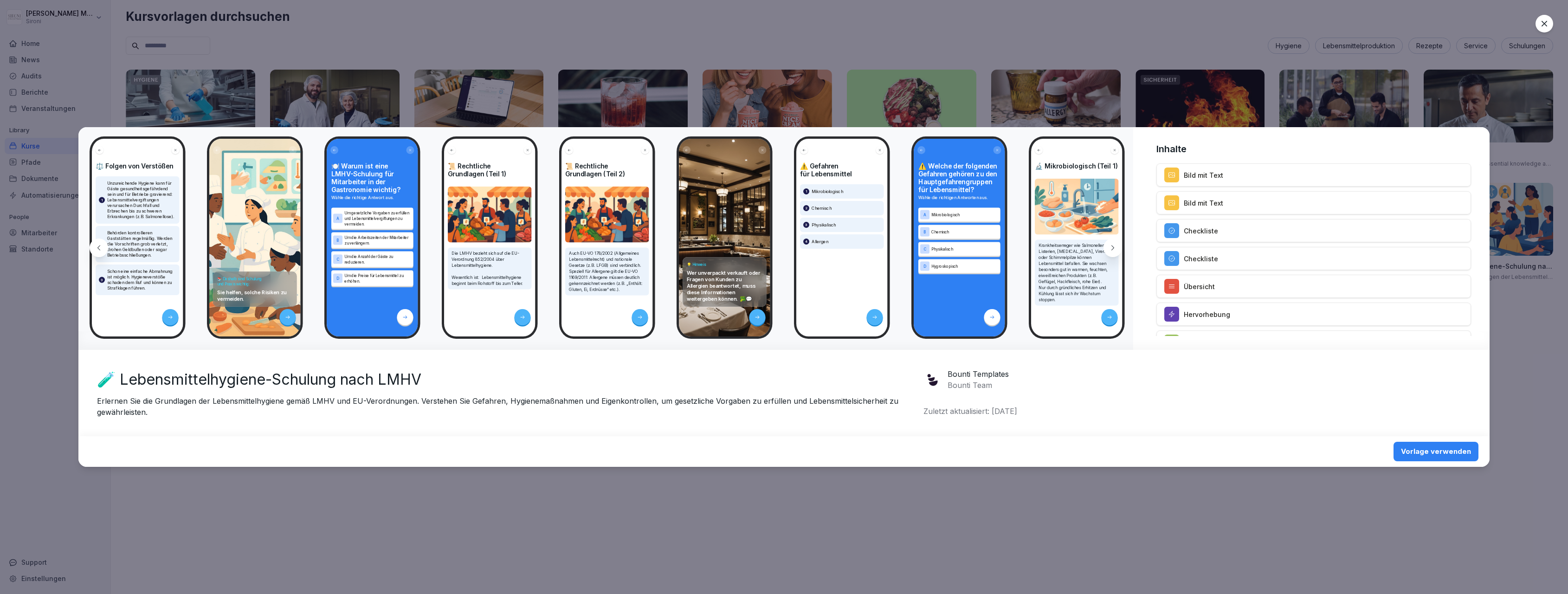
click at [1540, 24] on icon at bounding box center [1544, 23] width 9 height 9
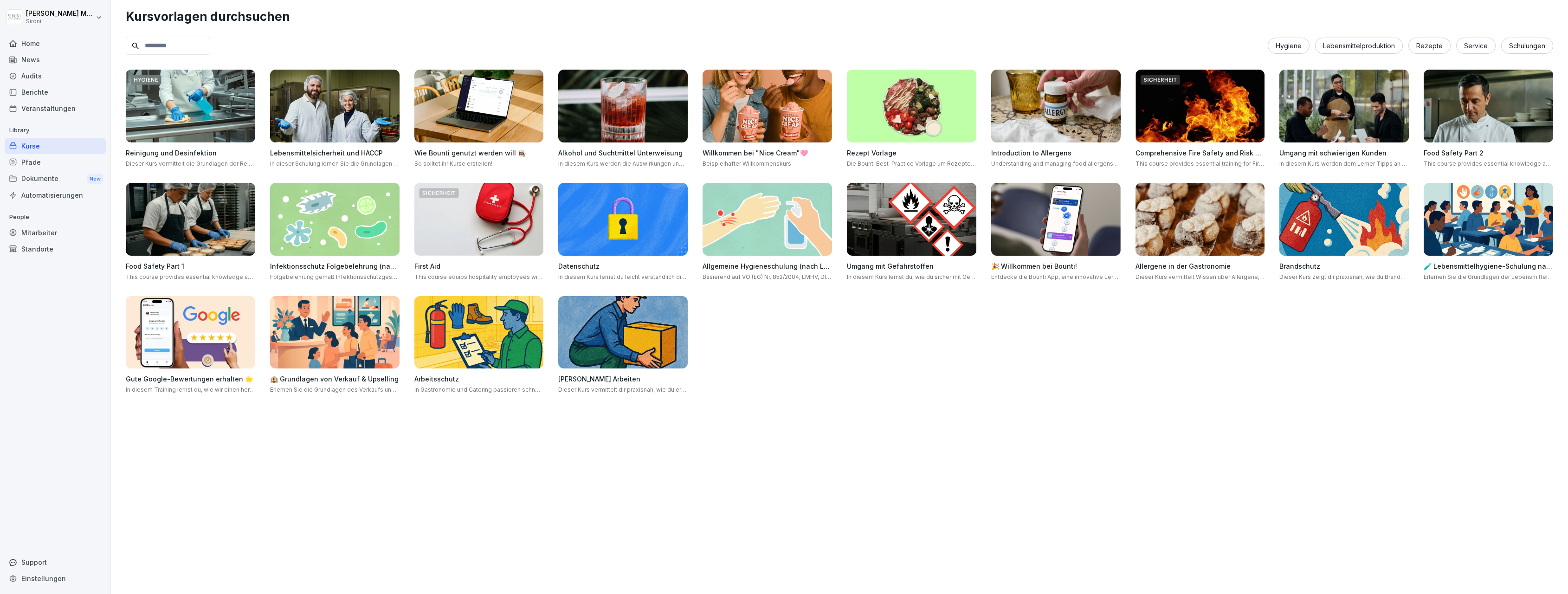
click at [355, 350] on img at bounding box center [335, 332] width 130 height 73
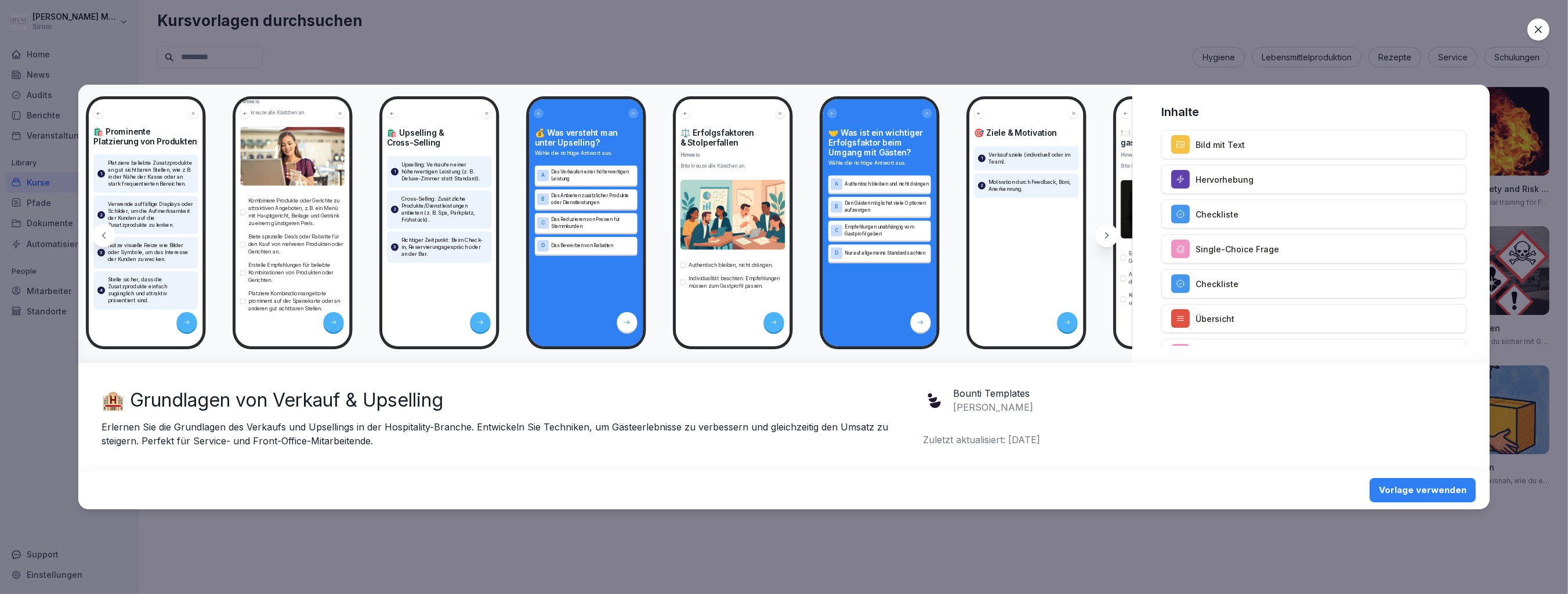
scroll to position [0, 1382]
click at [1106, 234] on icon at bounding box center [1106, 235] width 9 height 9
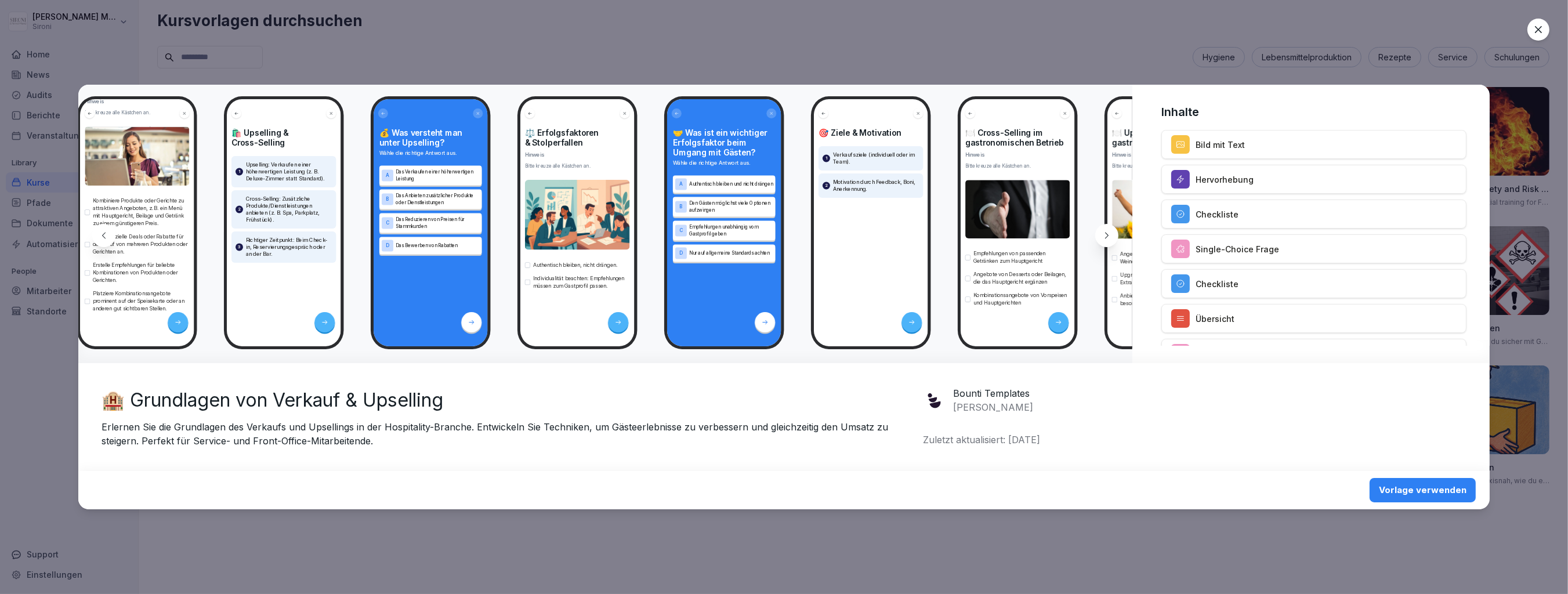
scroll to position [0, 1538]
click at [1107, 236] on icon at bounding box center [1106, 235] width 9 height 9
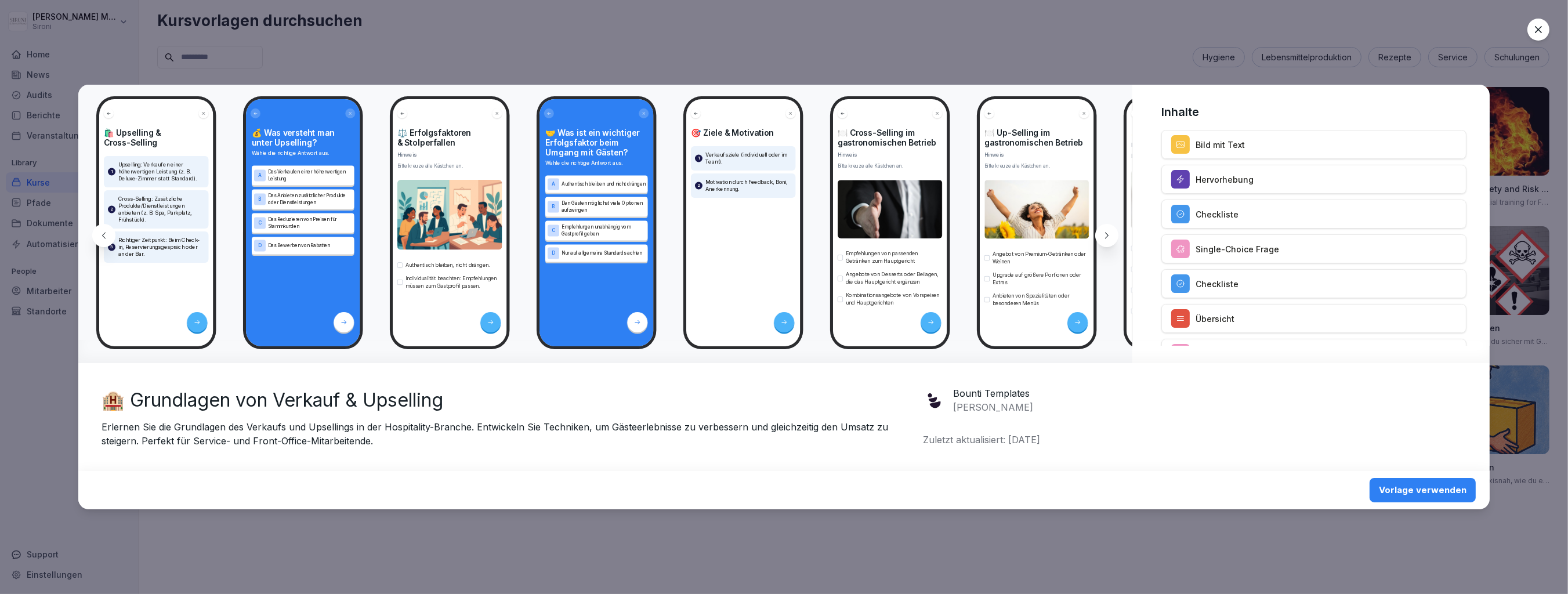
scroll to position [0, 1694]
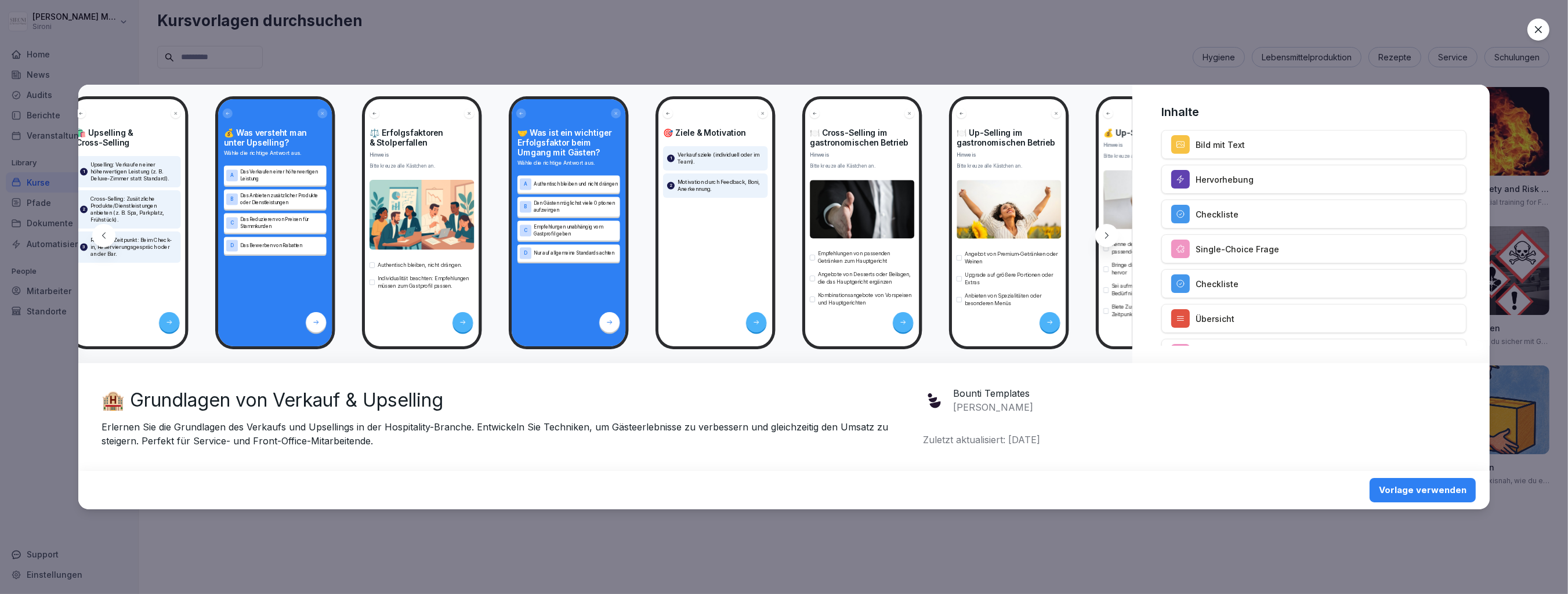
click at [1107, 237] on icon at bounding box center [1106, 236] width 4 height 6
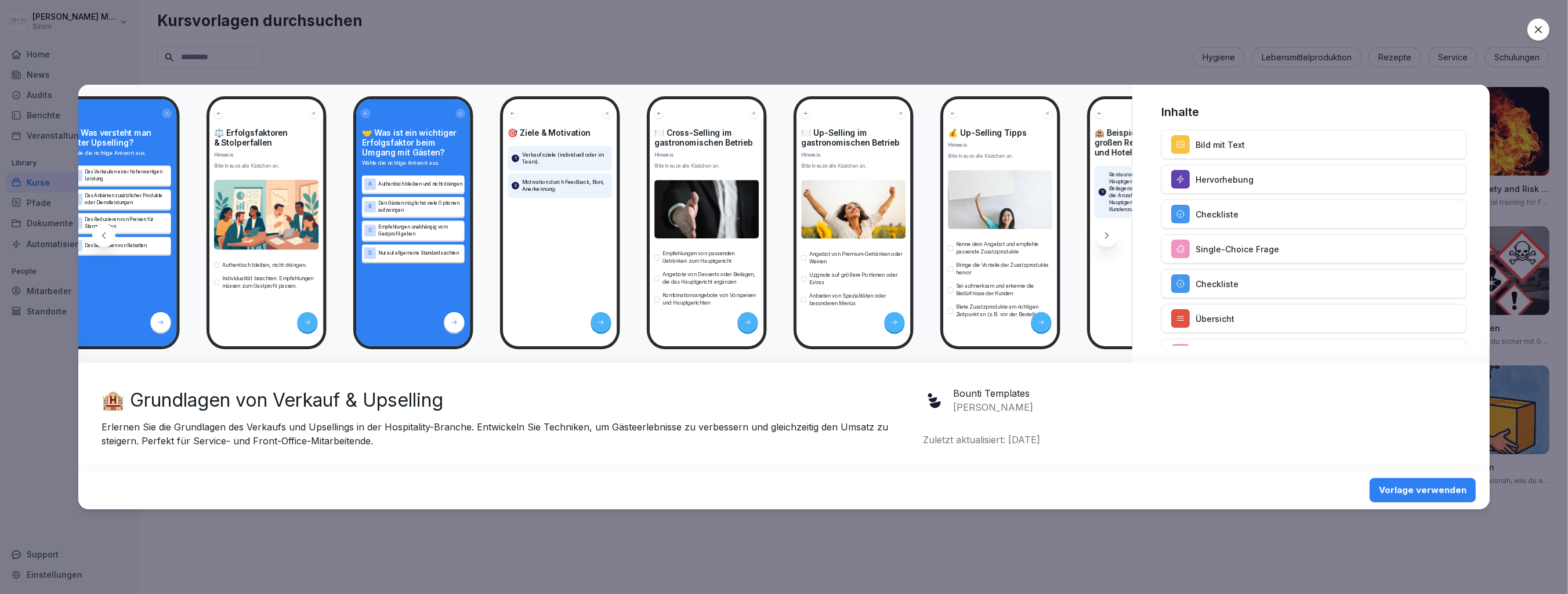
scroll to position [0, 1849]
click at [1110, 237] on icon at bounding box center [1106, 235] width 9 height 9
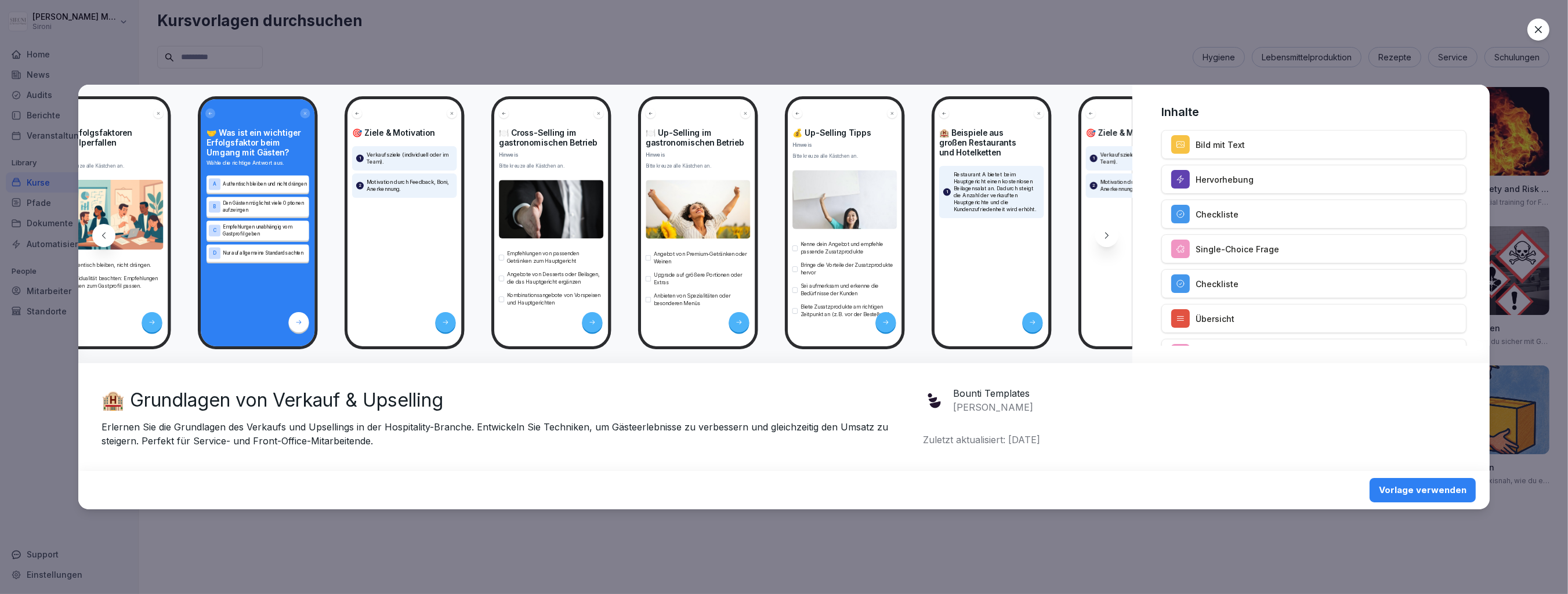
scroll to position [0, 2005]
click at [1114, 235] on div at bounding box center [1106, 235] width 23 height 23
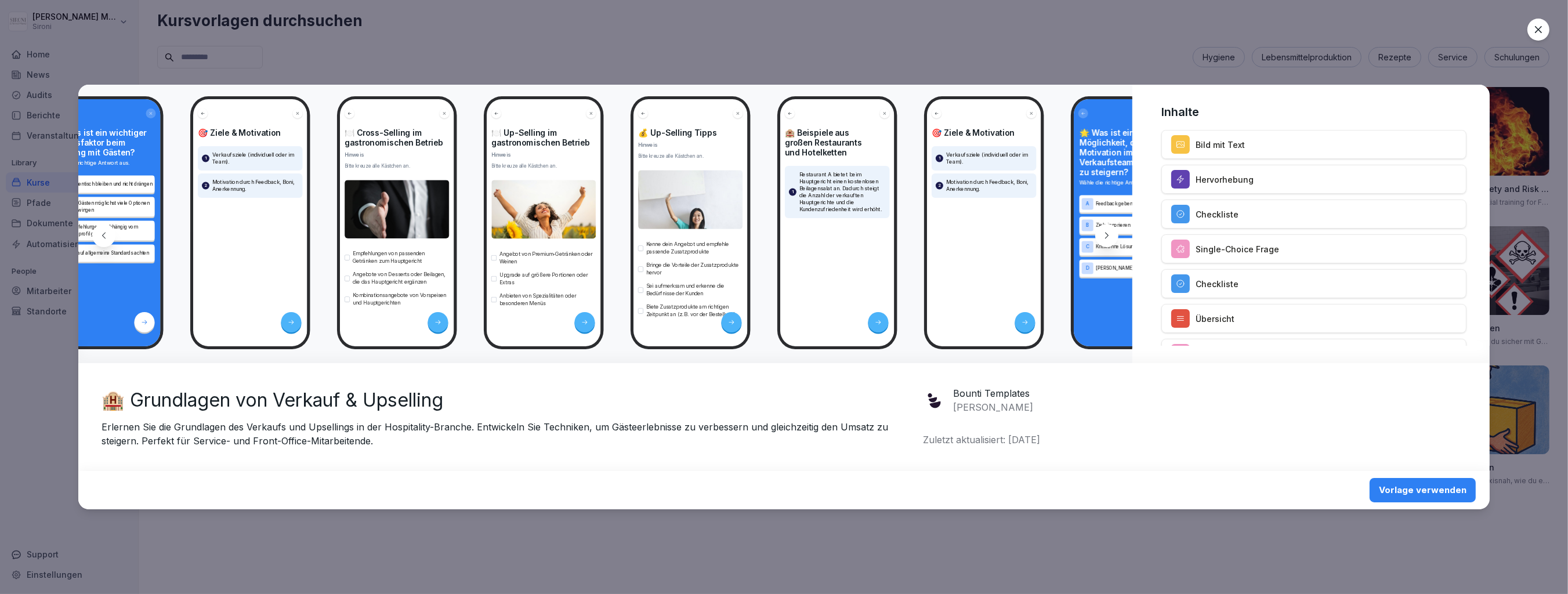
scroll to position [0, 2160]
click at [1105, 237] on icon at bounding box center [1106, 235] width 9 height 9
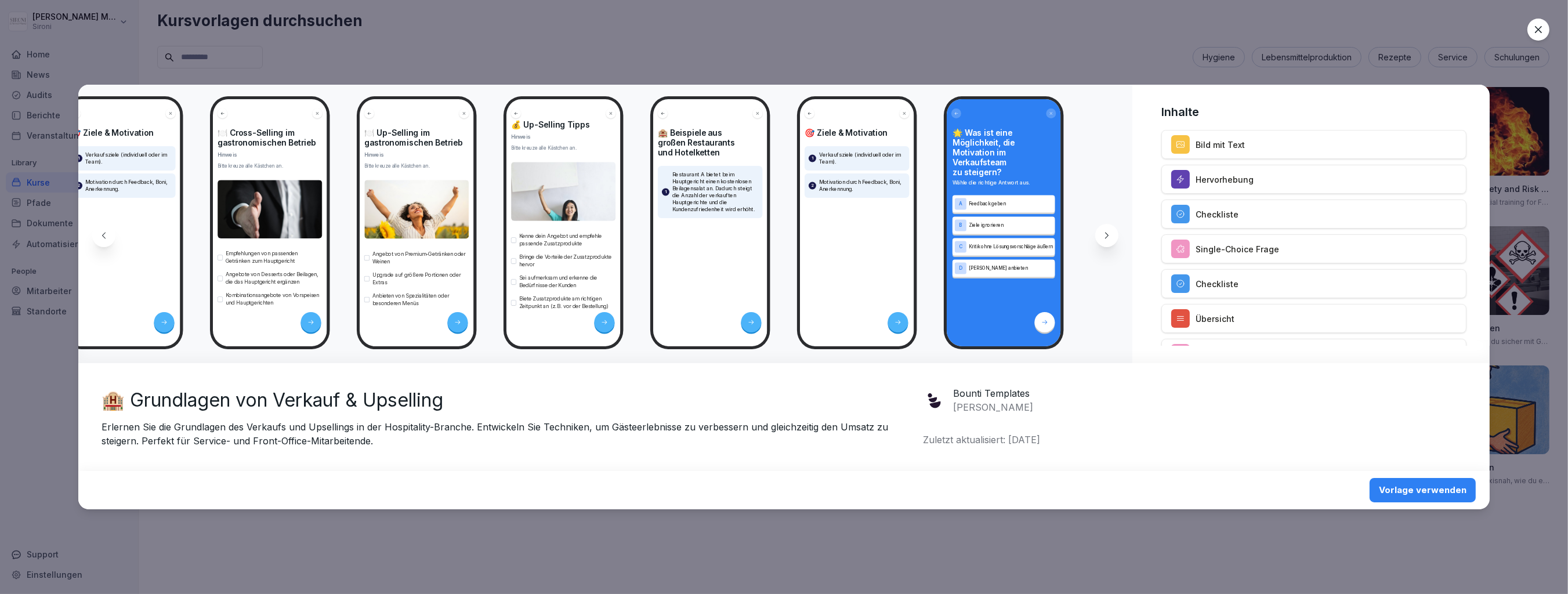
scroll to position [18, 0]
click at [1539, 26] on icon at bounding box center [1538, 29] width 11 height 11
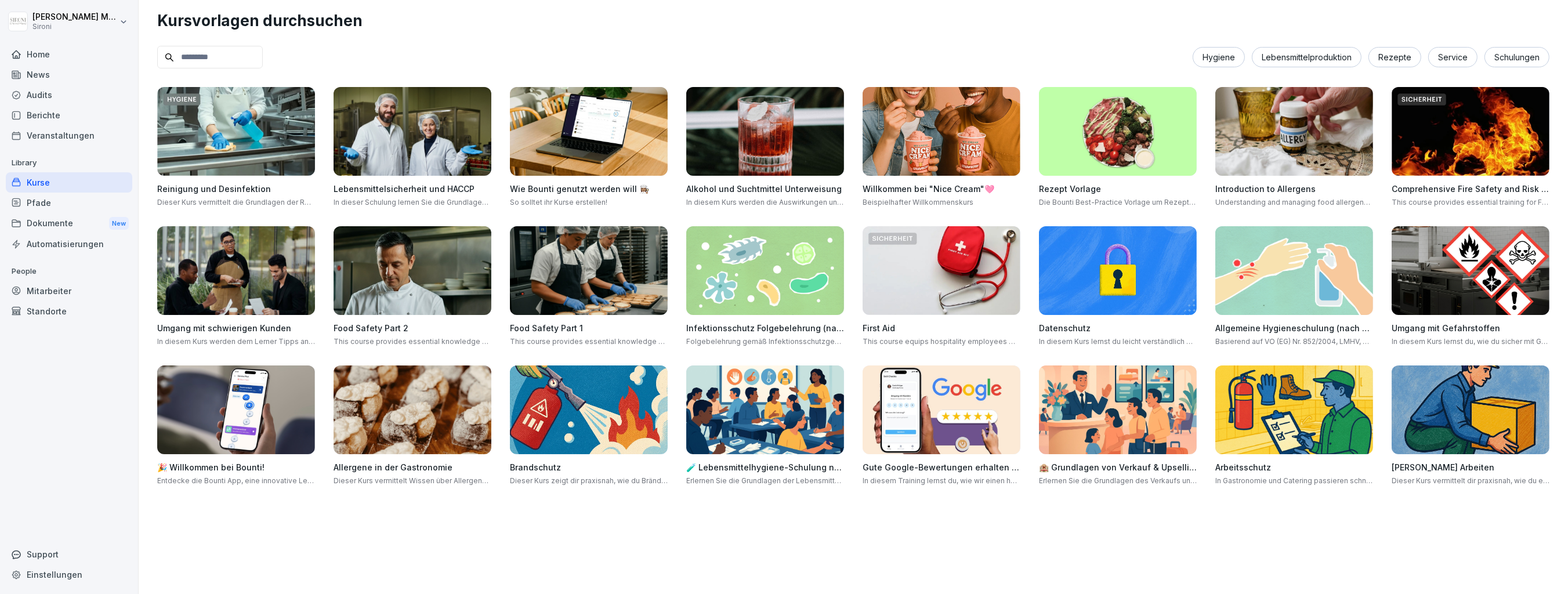
click at [414, 420] on img at bounding box center [412, 409] width 157 height 89
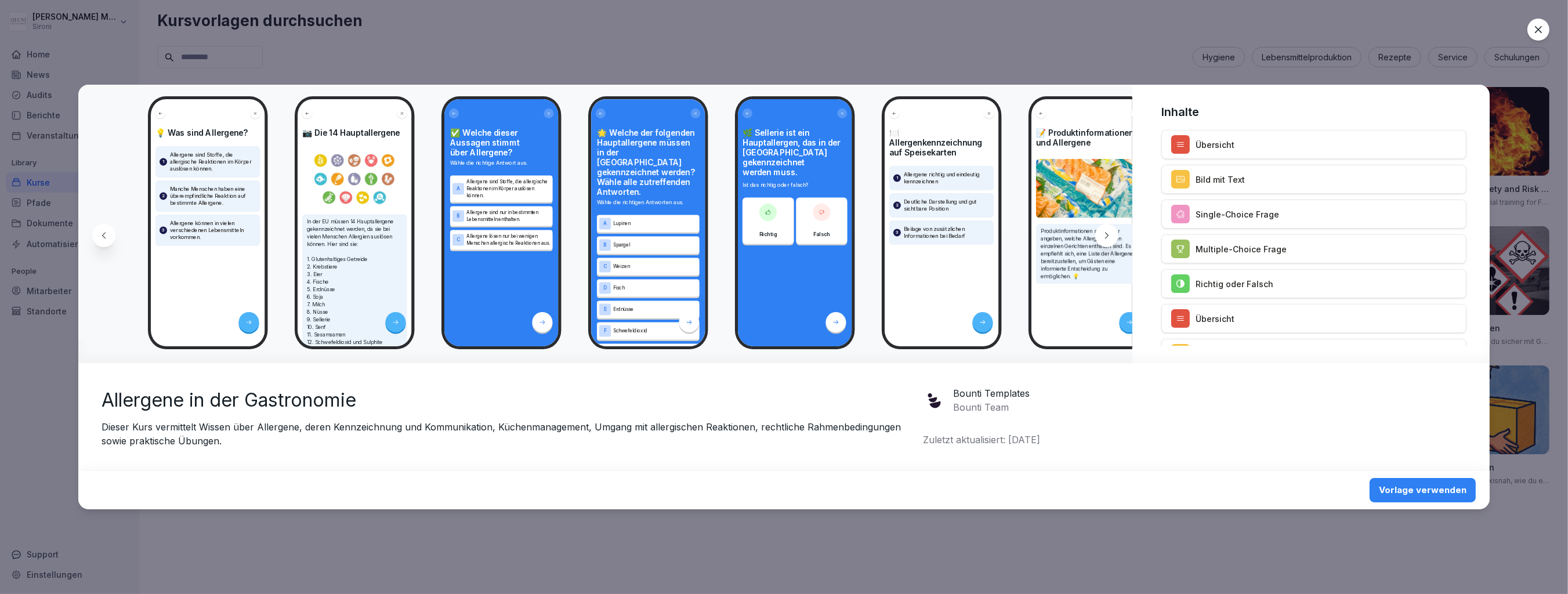
click at [1538, 35] on icon at bounding box center [1538, 29] width 11 height 11
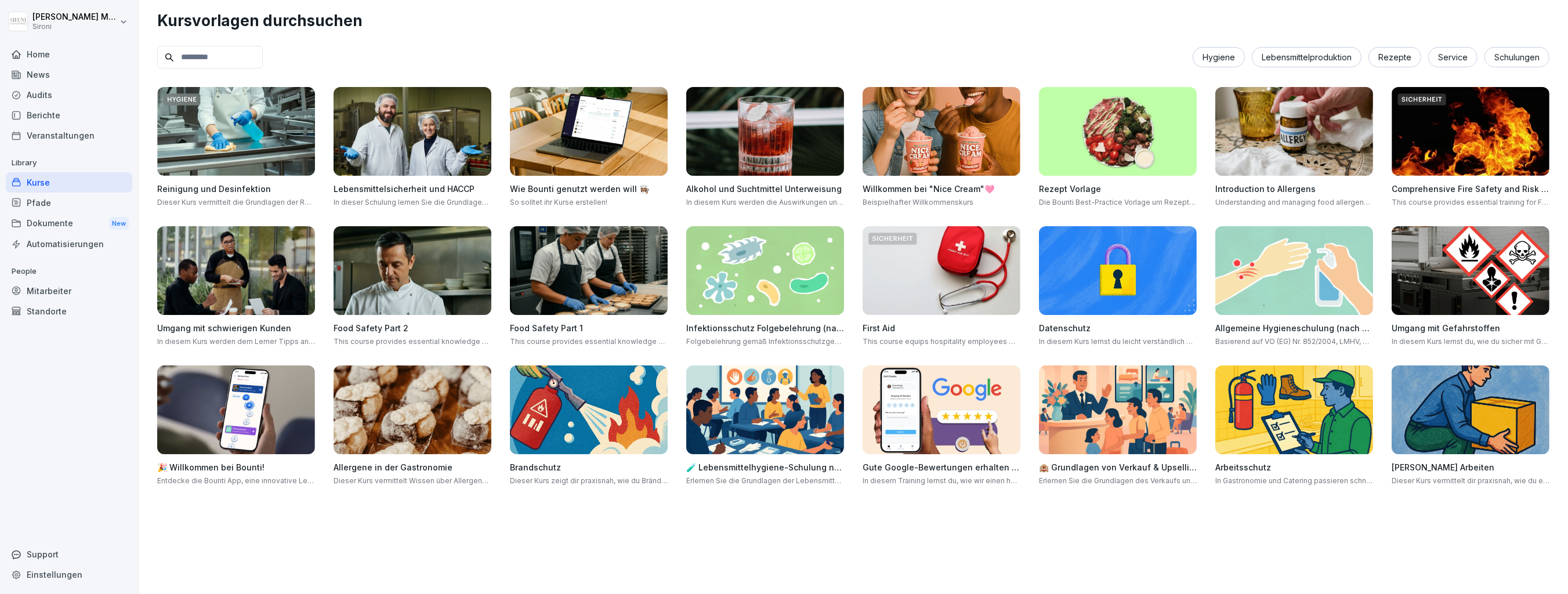
click at [43, 182] on div "Kurse" at bounding box center [69, 182] width 126 height 21
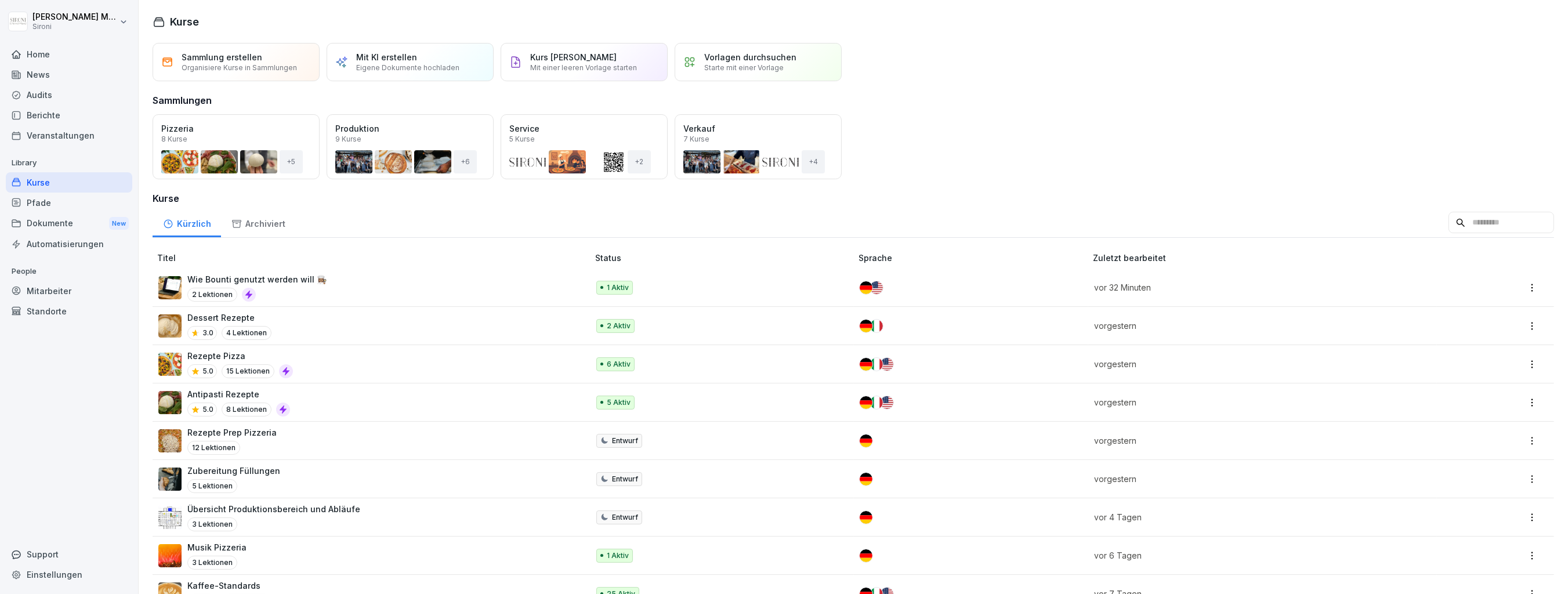
click at [309, 355] on div "Rezepte Pizza 5.0 15 Lektionen" at bounding box center [367, 364] width 418 height 28
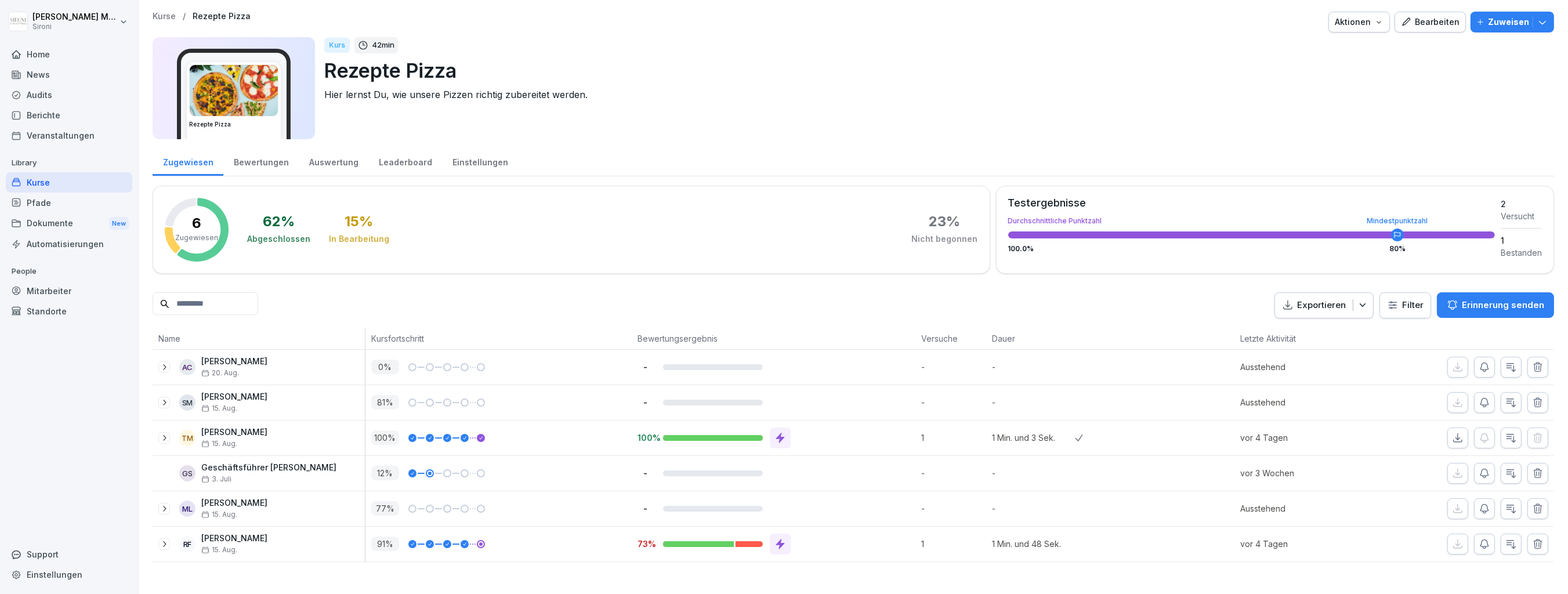
click at [1383, 24] on icon "button" at bounding box center [1379, 22] width 9 height 9
click at [42, 182] on html "[PERSON_NAME] Sironi Home News Audits Berichte Veranstaltungen Library Kurse Pf…" at bounding box center [784, 297] width 1568 height 594
click at [42, 182] on div "Kurse" at bounding box center [69, 182] width 126 height 21
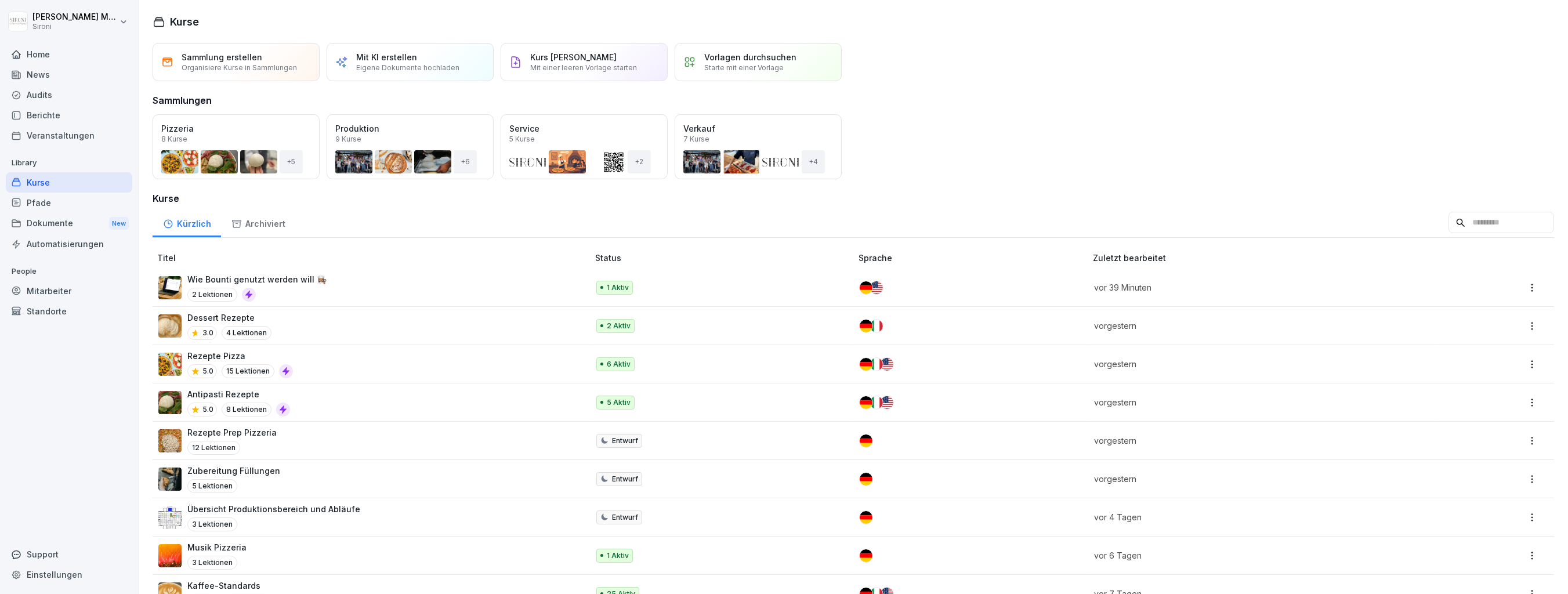
click at [43, 181] on div "Kurse" at bounding box center [69, 182] width 126 height 21
click at [746, 59] on p "Vorlagen durchsuchen" at bounding box center [749, 57] width 92 height 10
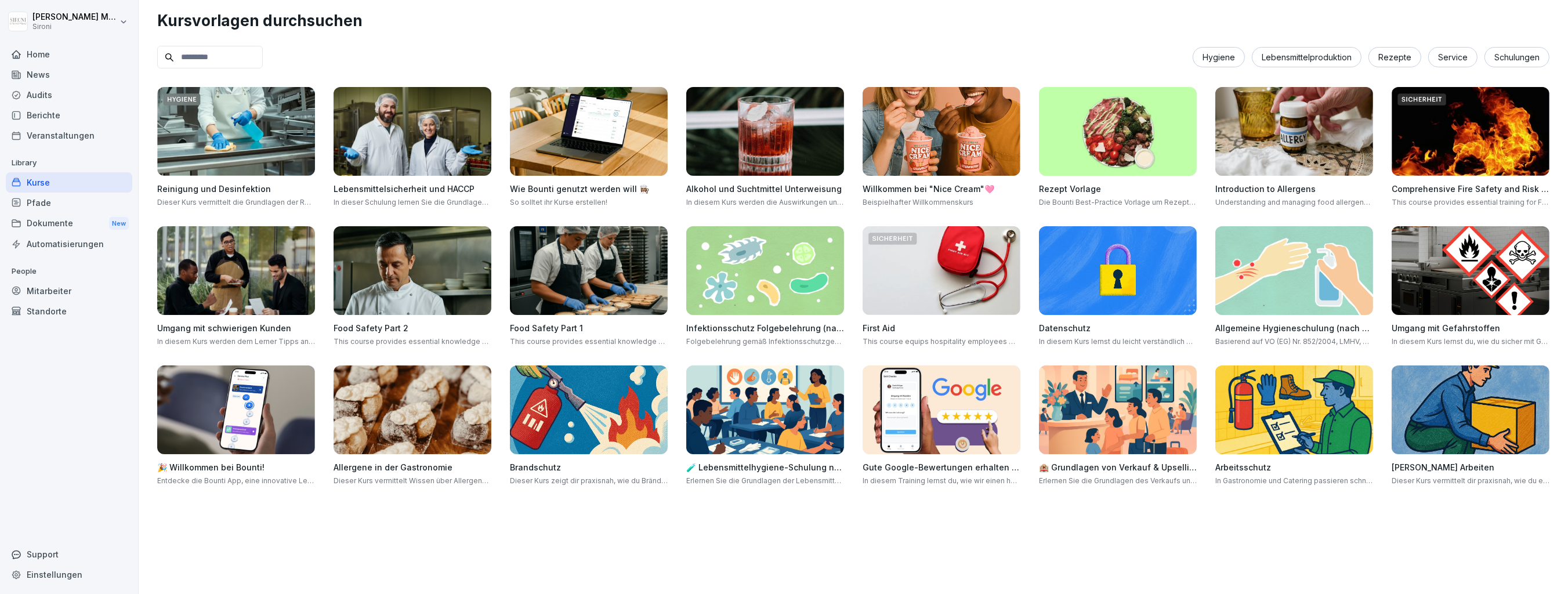
click at [402, 429] on img at bounding box center [412, 409] width 157 height 89
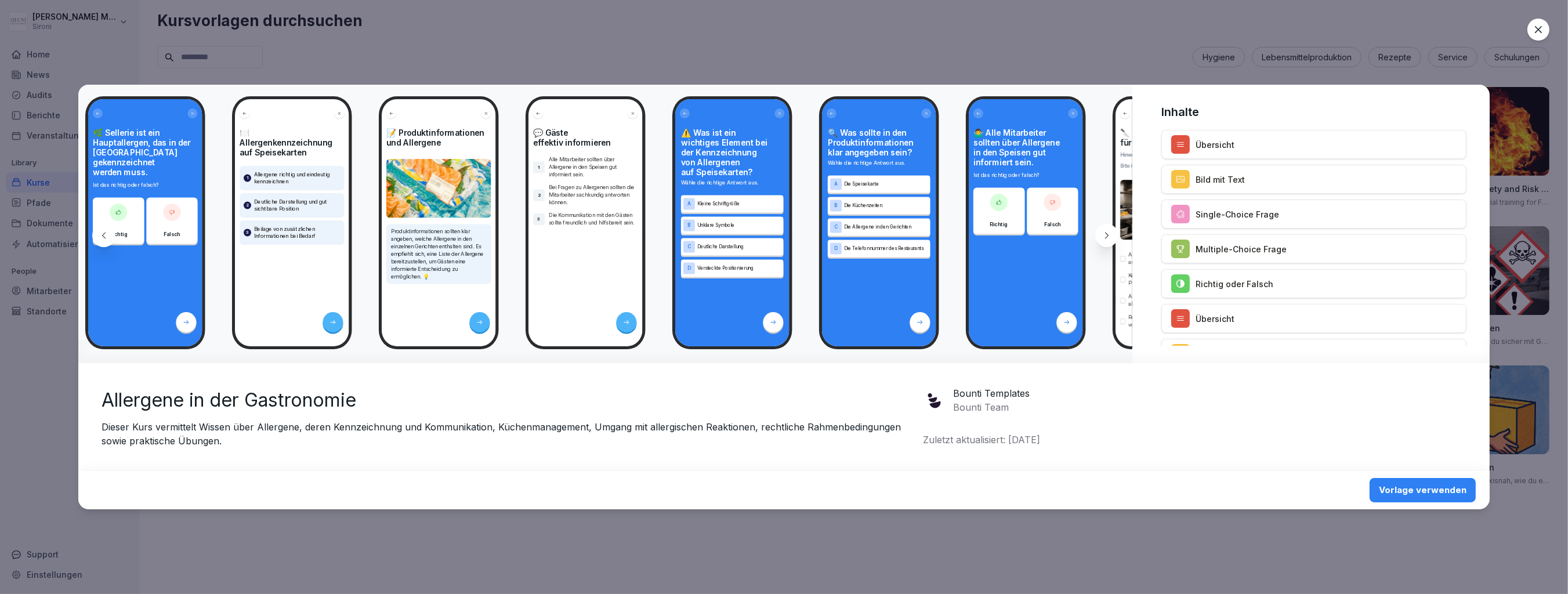
scroll to position [0, 655]
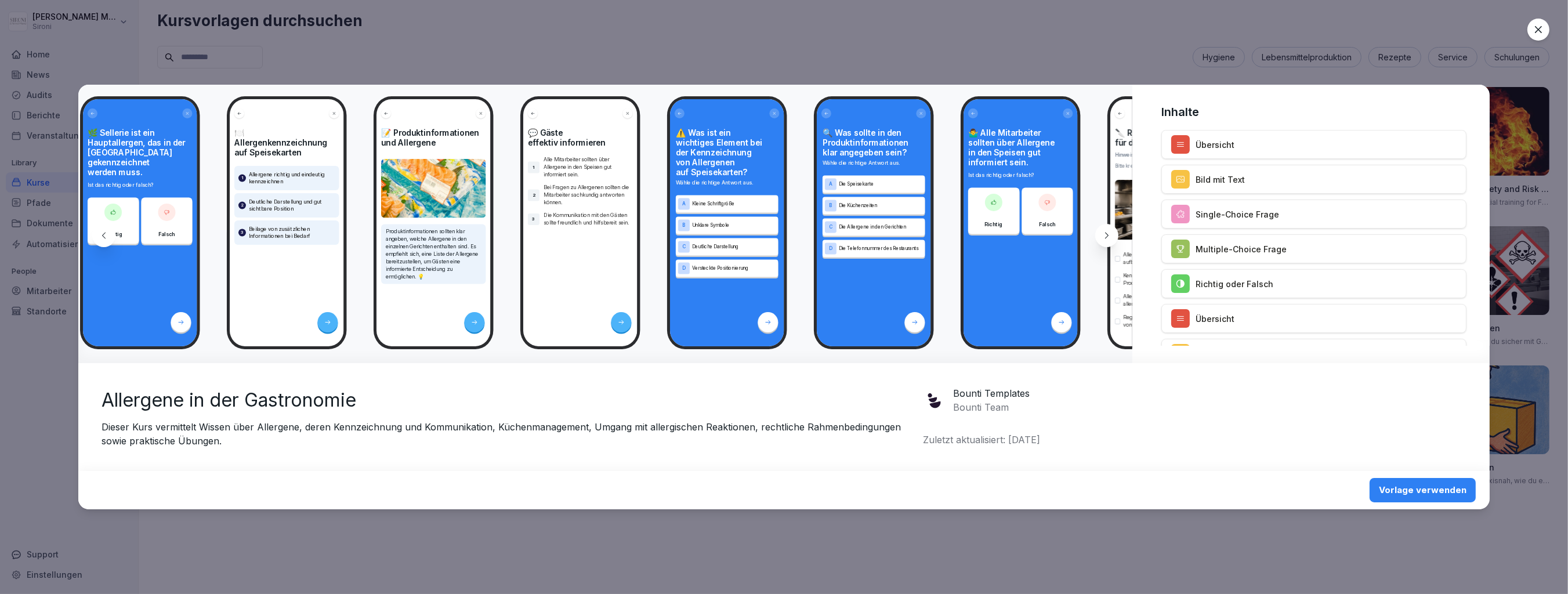
click at [1532, 25] on icon at bounding box center [1538, 29] width 11 height 11
